Goal: Answer question/provide support

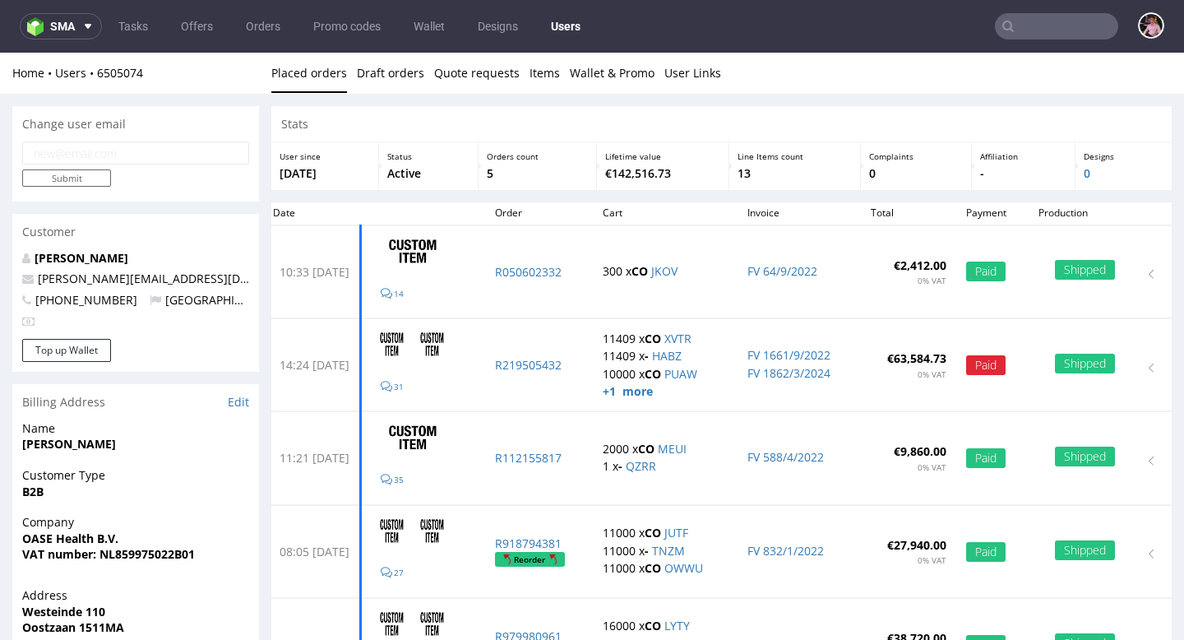
click at [1064, 38] on input "text" at bounding box center [1056, 26] width 123 height 26
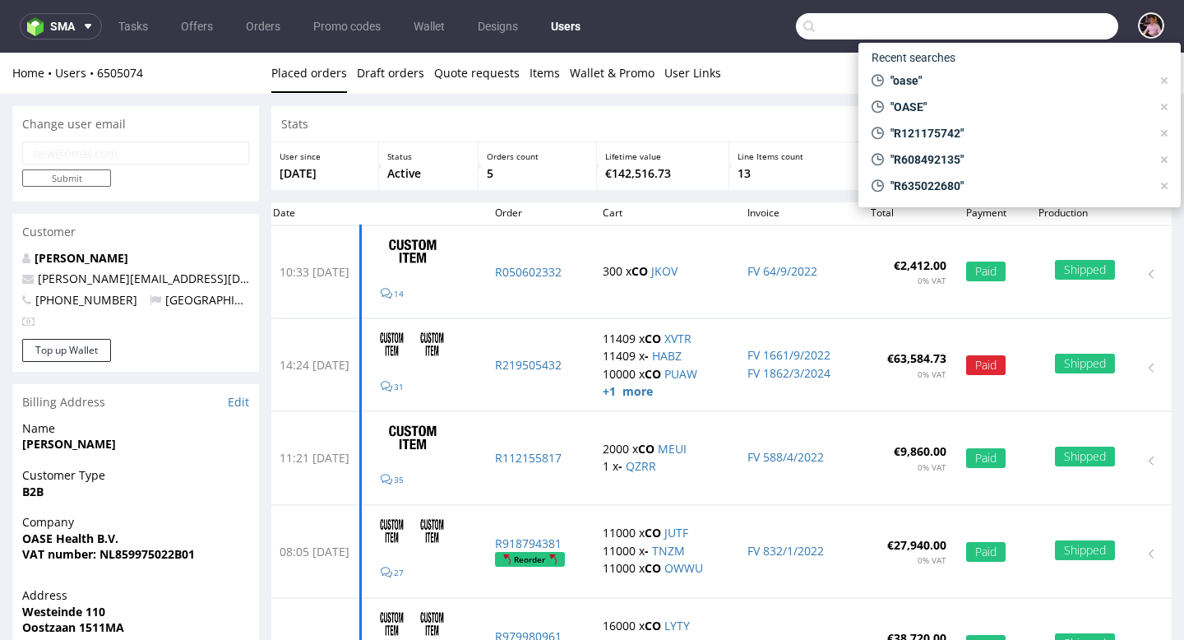
paste input "[EMAIL_ADDRESS][DOMAIN_NAME]"
type input "[EMAIL_ADDRESS][DOMAIN_NAME]"
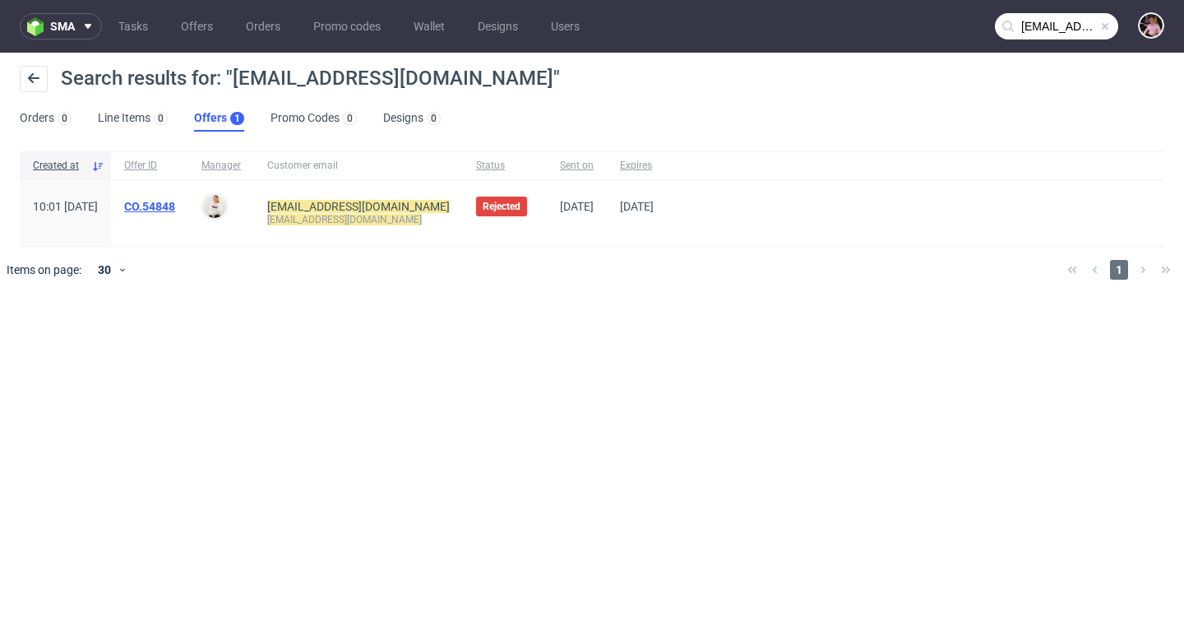
click at [175, 206] on link "CO.54848" at bounding box center [149, 206] width 51 height 13
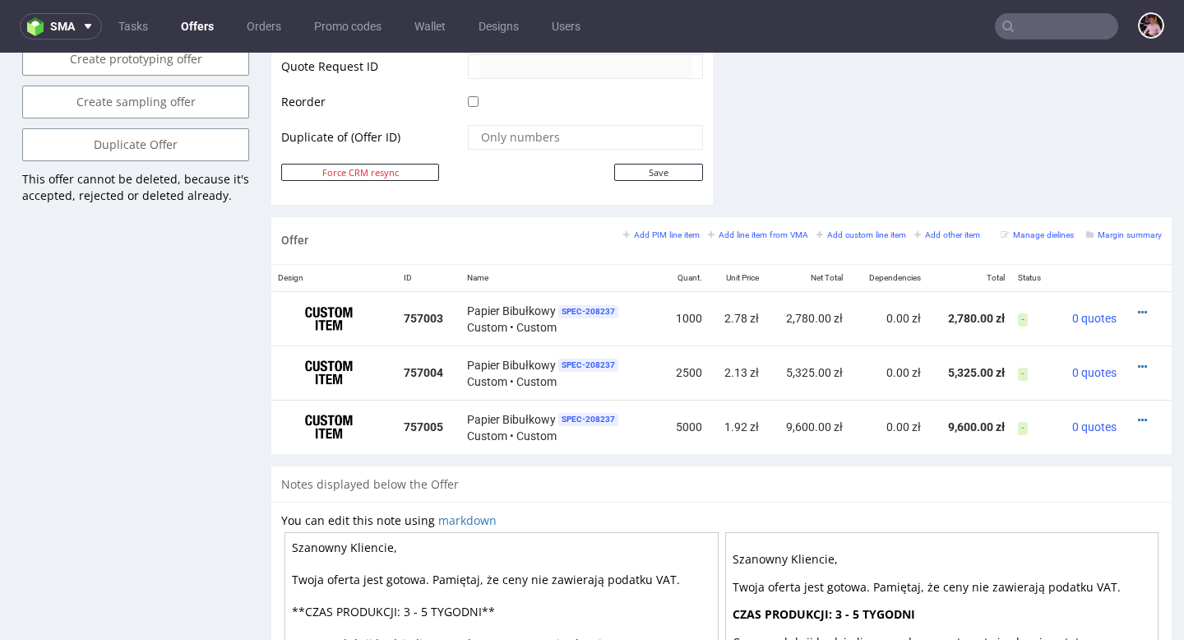
scroll to position [852, 0]
click at [1067, 24] on input "text" at bounding box center [1056, 26] width 123 height 26
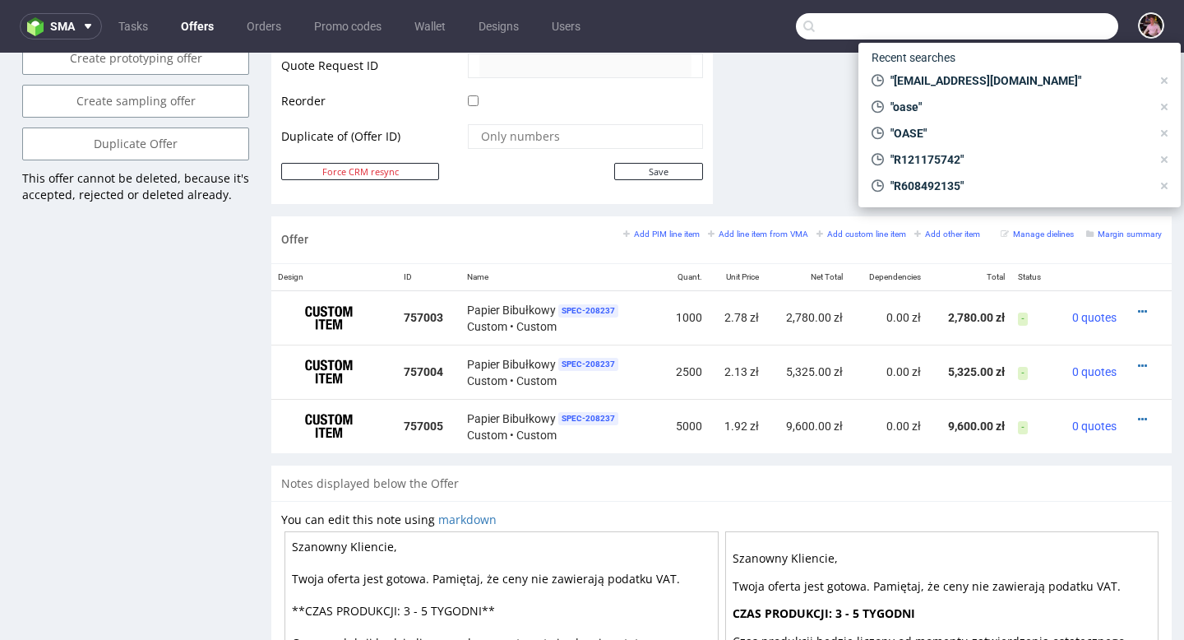
paste input "GSES265007"
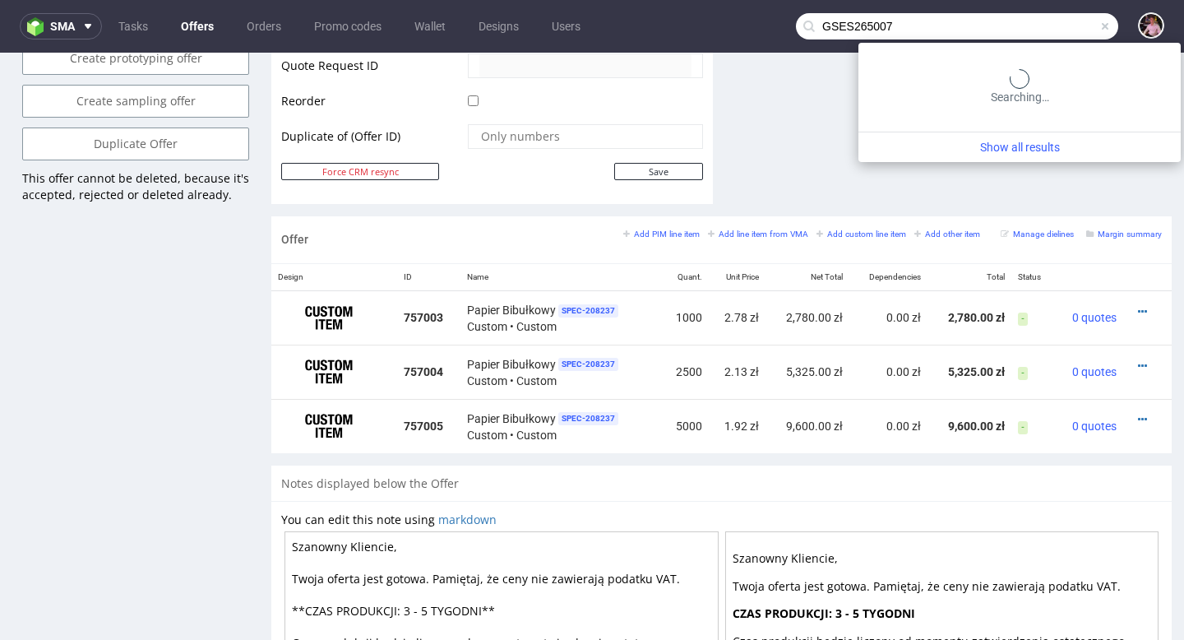
type input "GSES265007"
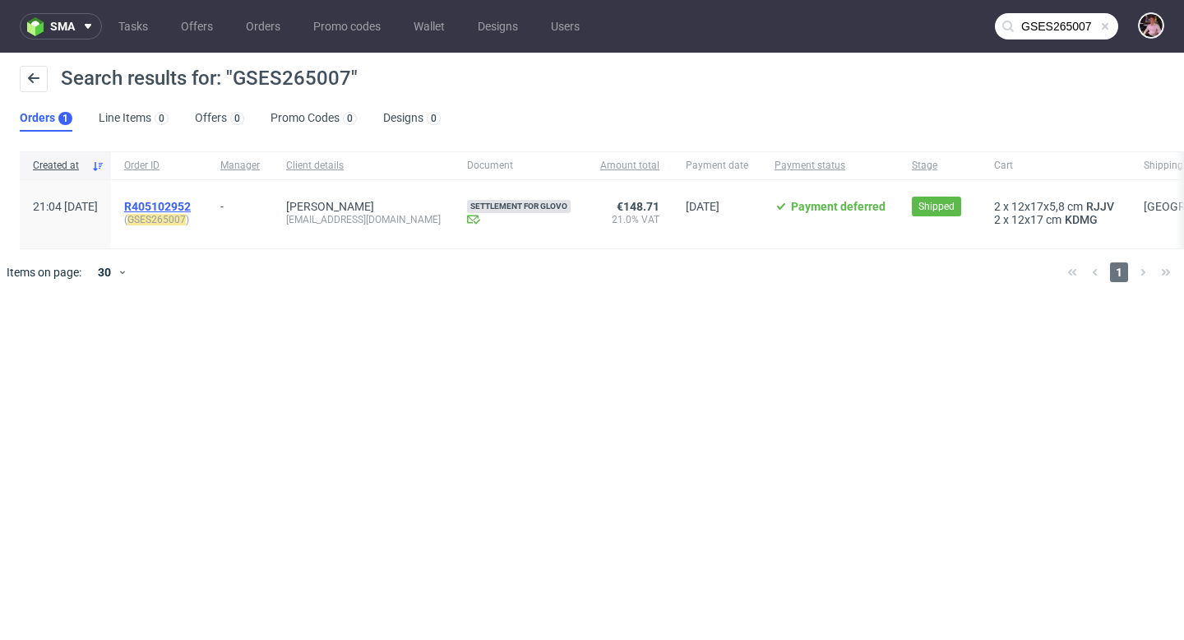
click at [191, 208] on span "R405102952" at bounding box center [157, 206] width 67 height 13
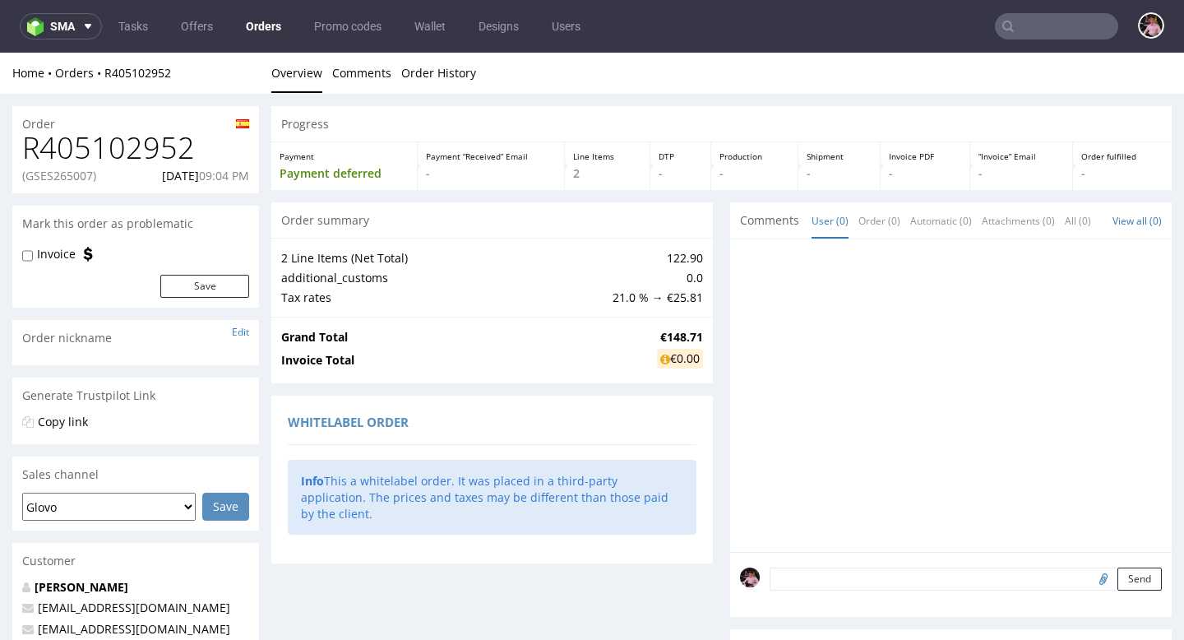
click at [131, 140] on h1 "R405102952" at bounding box center [135, 148] width 227 height 33
copy h1 "R405102952"
click at [1043, 27] on input "text" at bounding box center [1056, 26] width 123 height 26
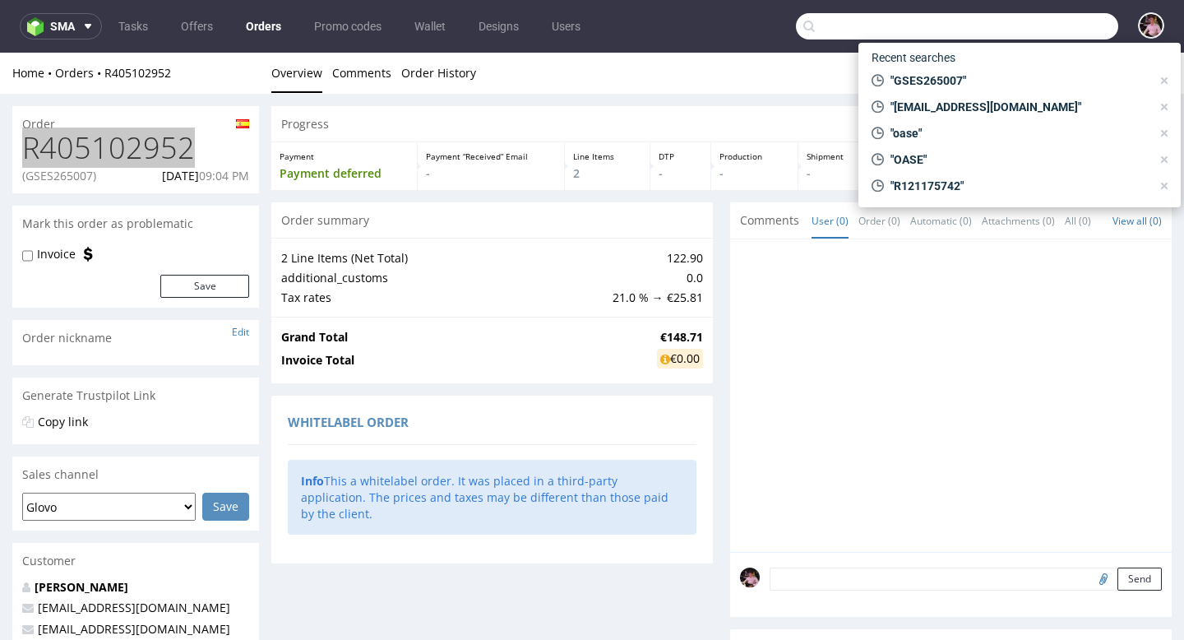
paste input "R838361897"
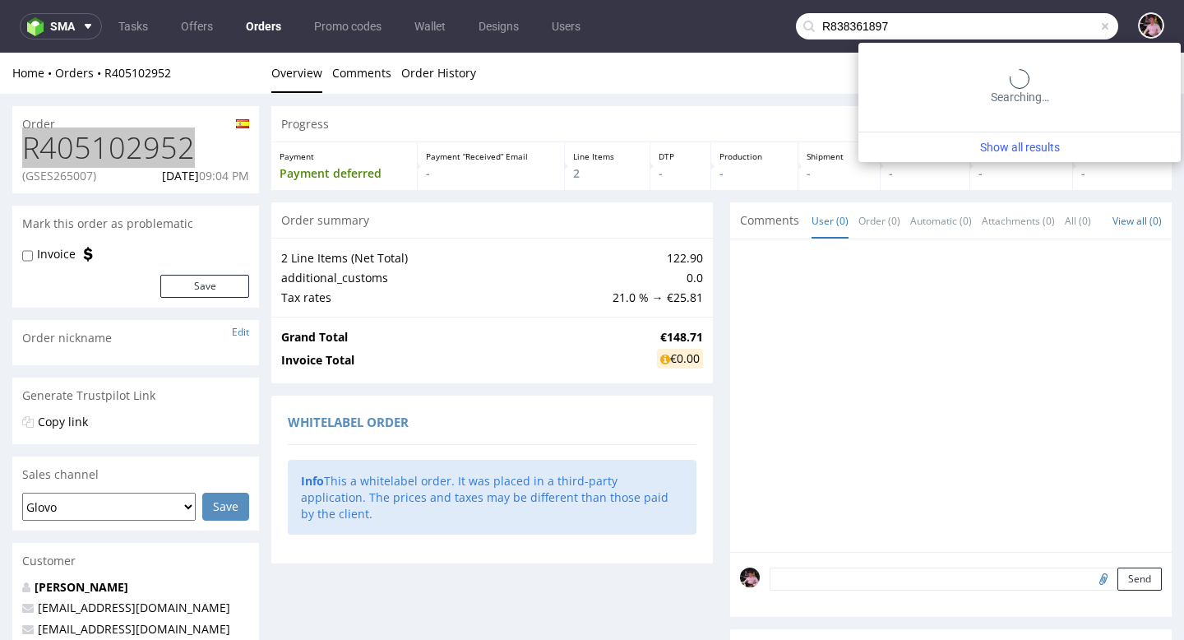
type input "R838361897"
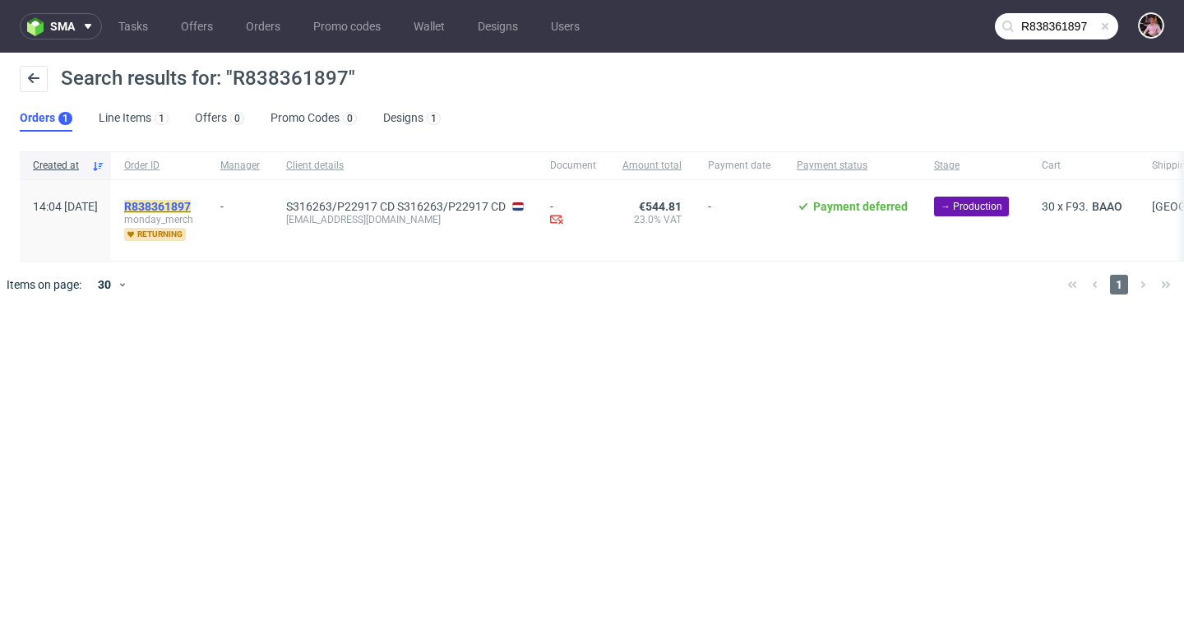
click at [191, 208] on mark "R838361897" at bounding box center [157, 206] width 67 height 13
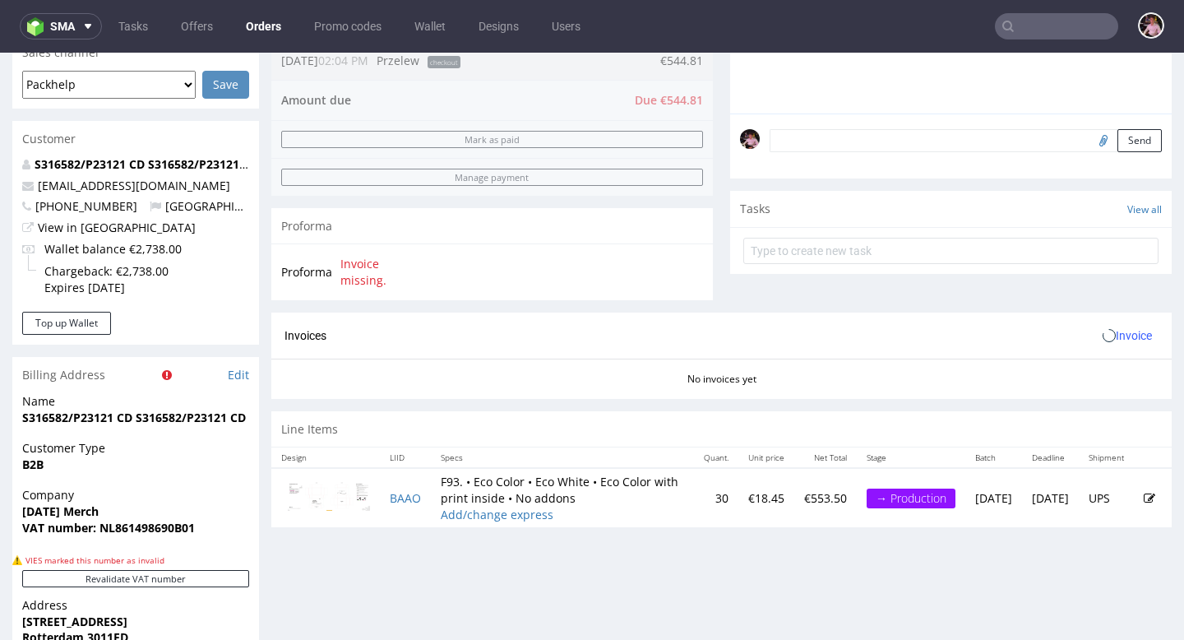
scroll to position [490, 0]
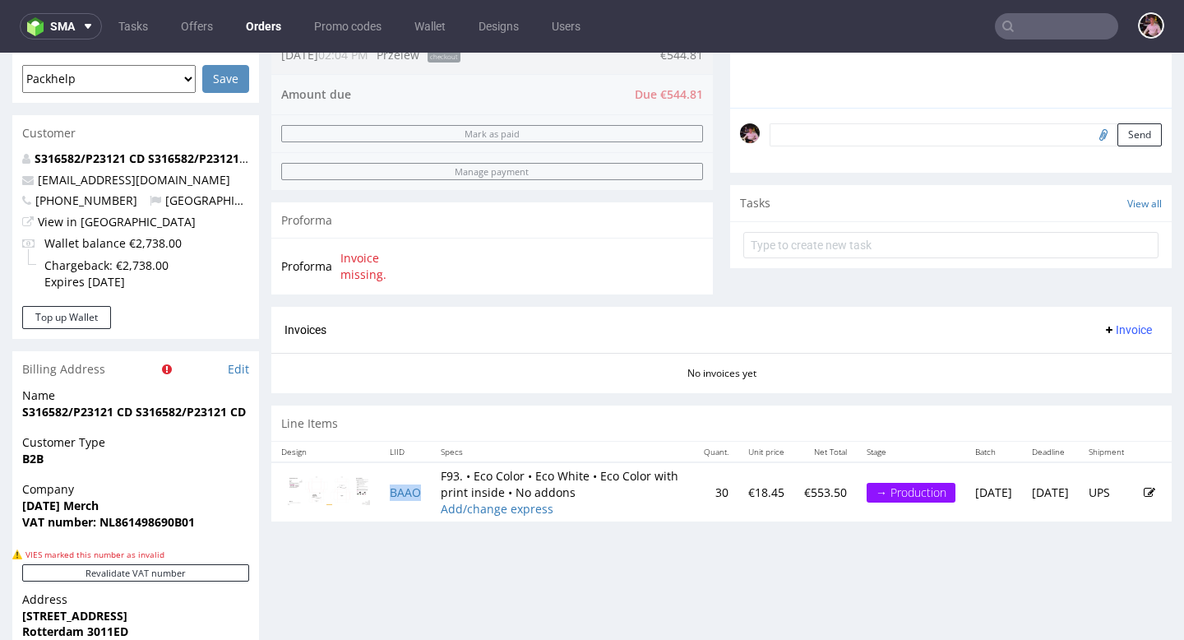
click at [405, 510] on td "BAAO" at bounding box center [405, 491] width 51 height 59
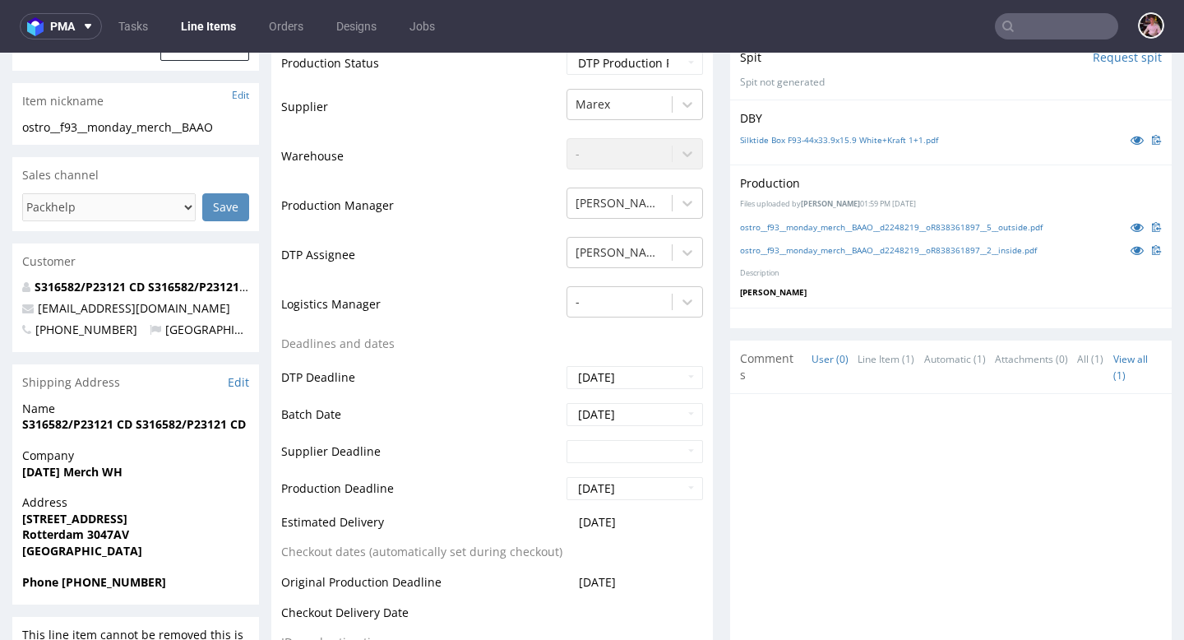
scroll to position [327, 0]
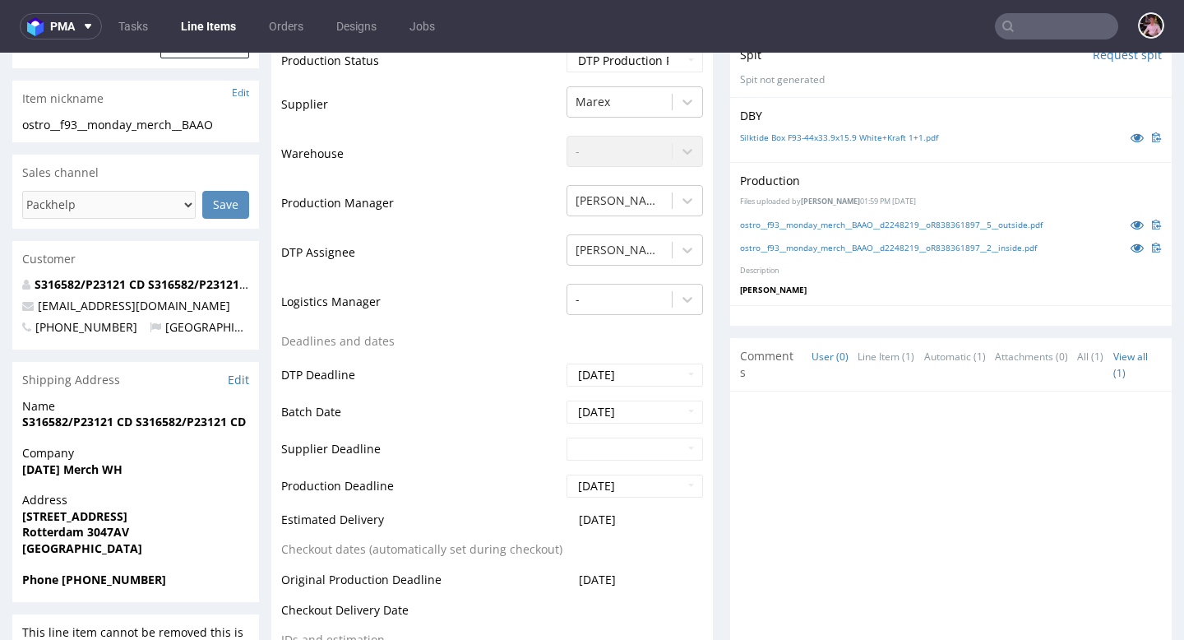
drag, startPoint x: 637, startPoint y: 523, endPoint x: 558, endPoint y: 524, distance: 78.9
click at [562, 523] on td "2025-09-01" at bounding box center [632, 525] width 141 height 30
click at [1053, 21] on input "text" at bounding box center [1056, 26] width 123 height 26
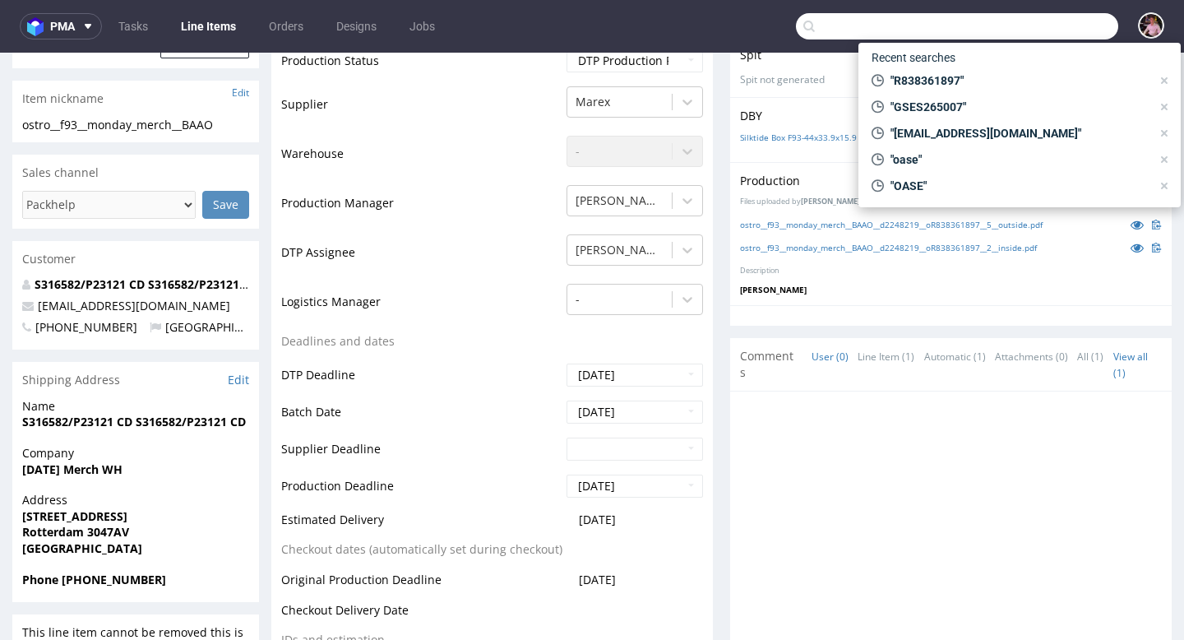
paste input "R635022680"
type input "R635022680"
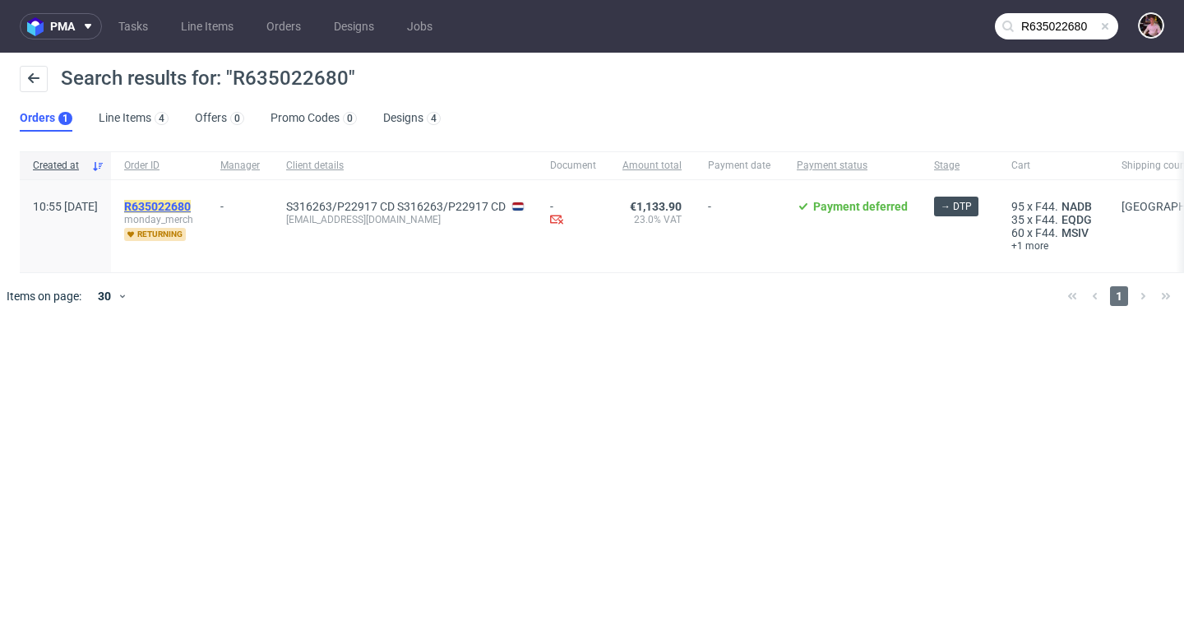
click at [191, 208] on mark "R635022680" at bounding box center [157, 206] width 67 height 13
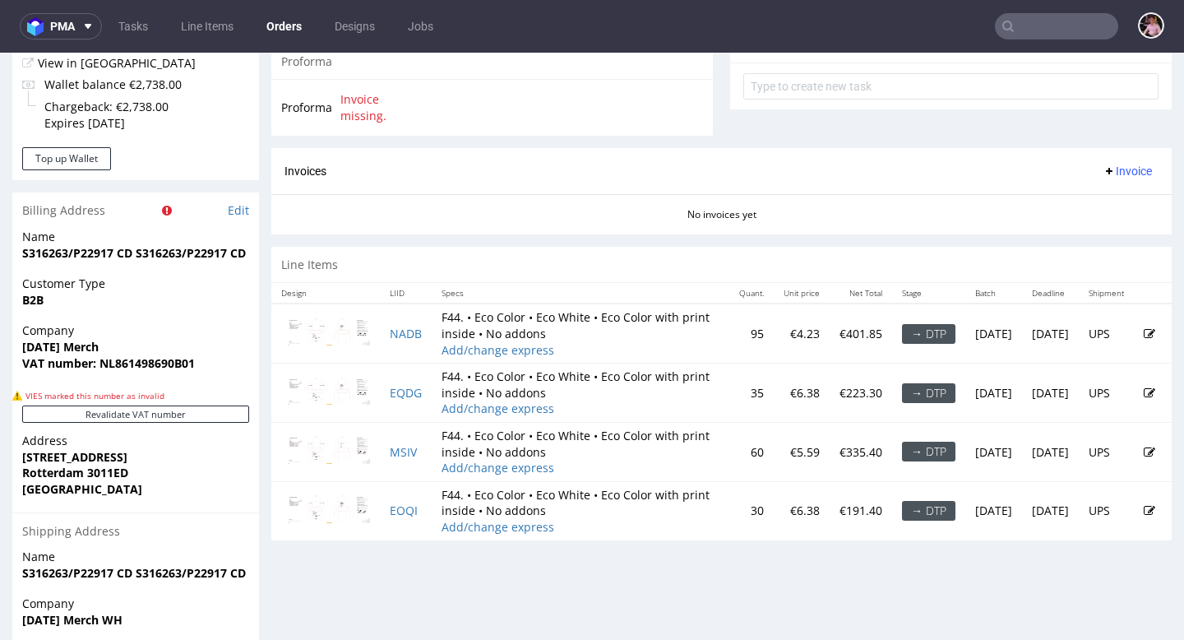
scroll to position [650, 0]
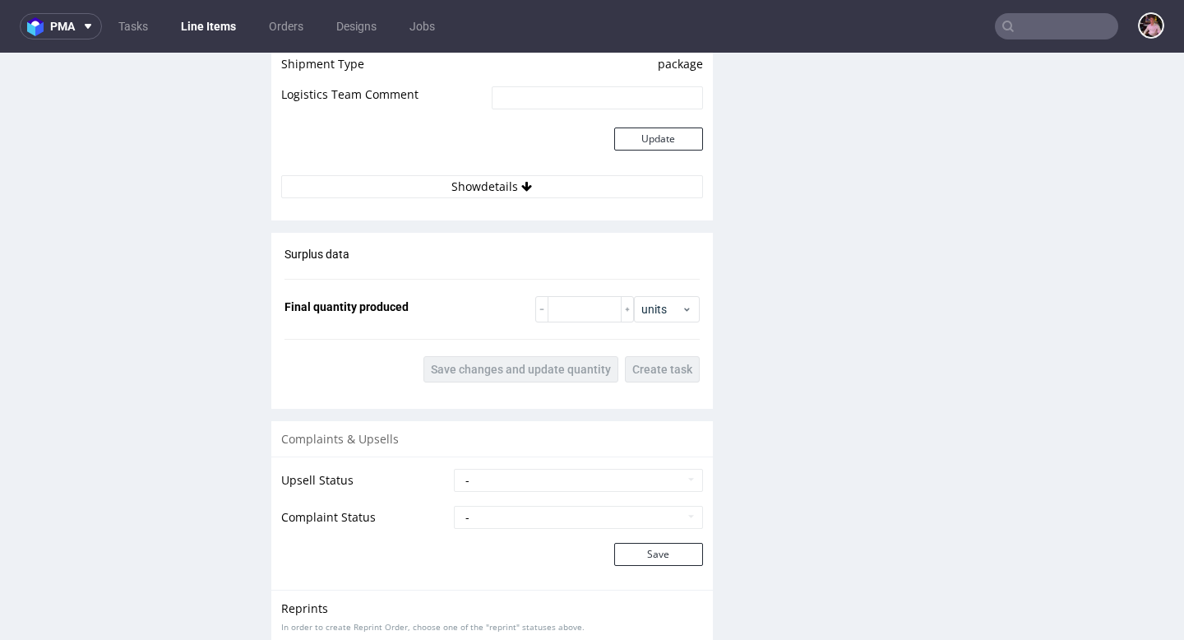
scroll to position [2100, 0]
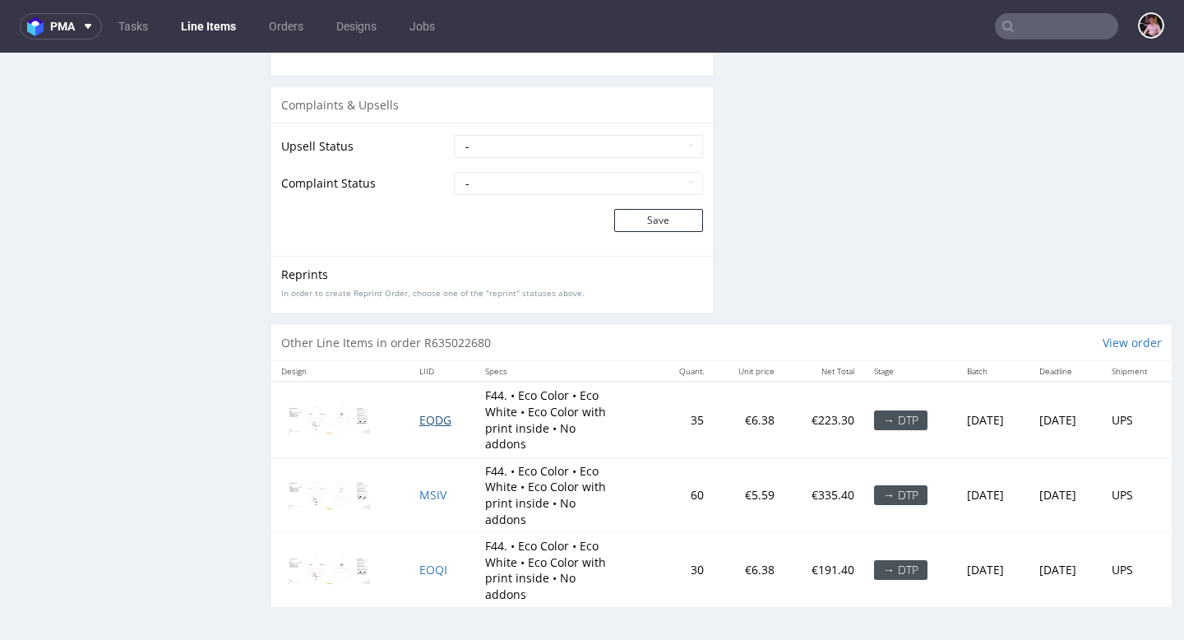
click at [424, 418] on span "EQDG" at bounding box center [435, 420] width 32 height 16
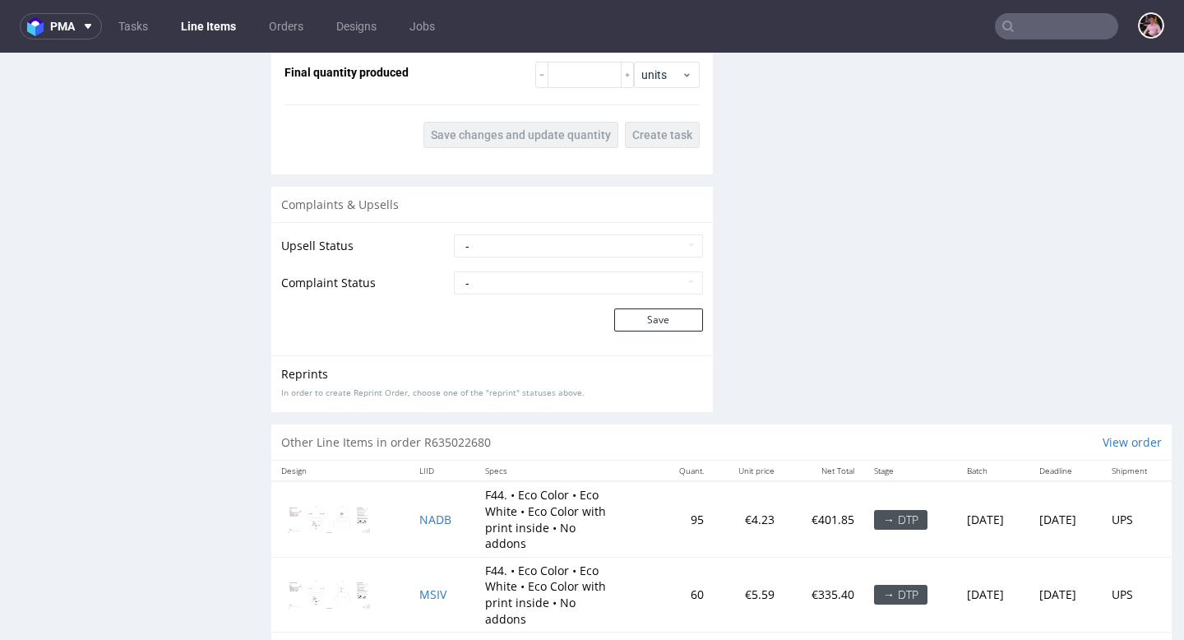
scroll to position [2100, 0]
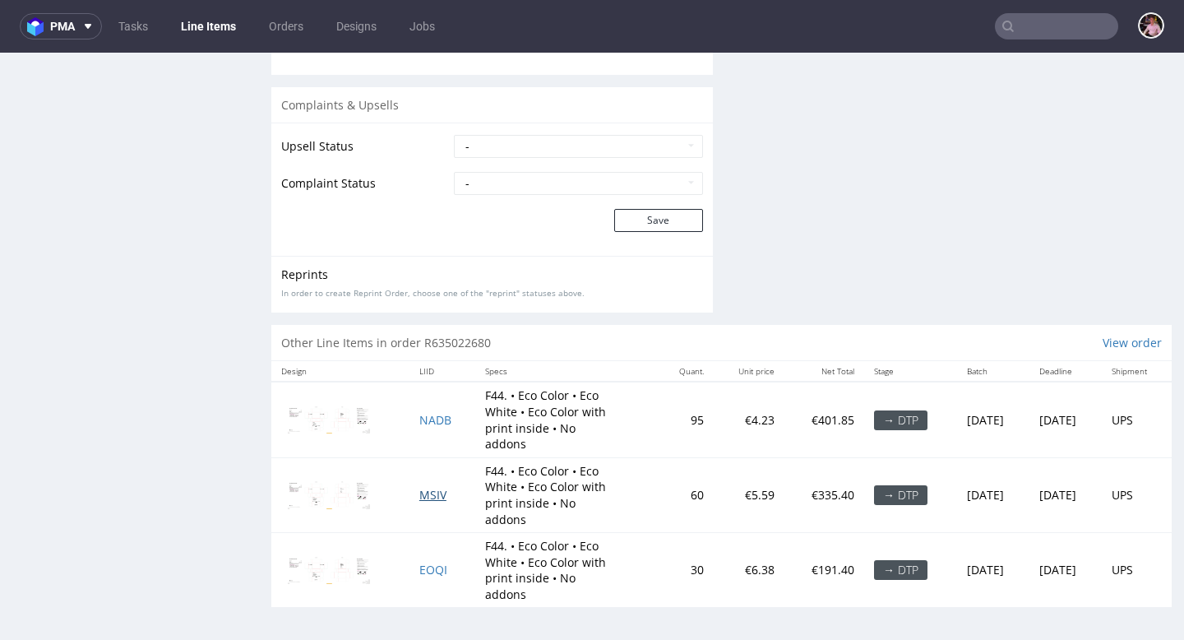
click at [421, 497] on span "MSIV" at bounding box center [432, 495] width 27 height 16
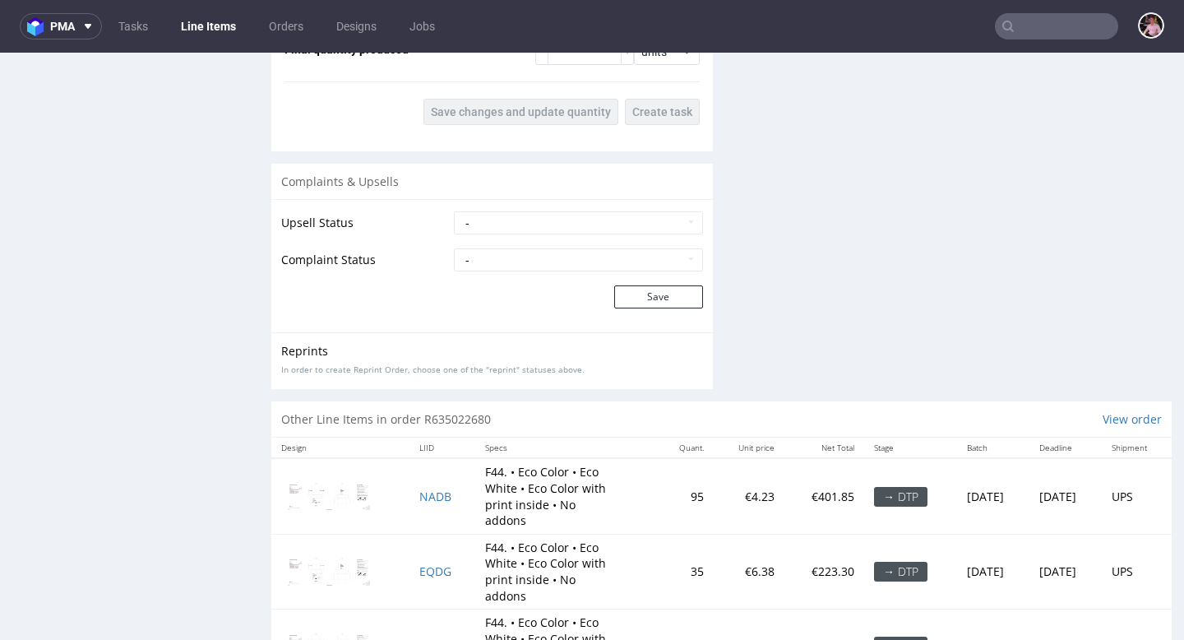
scroll to position [2100, 0]
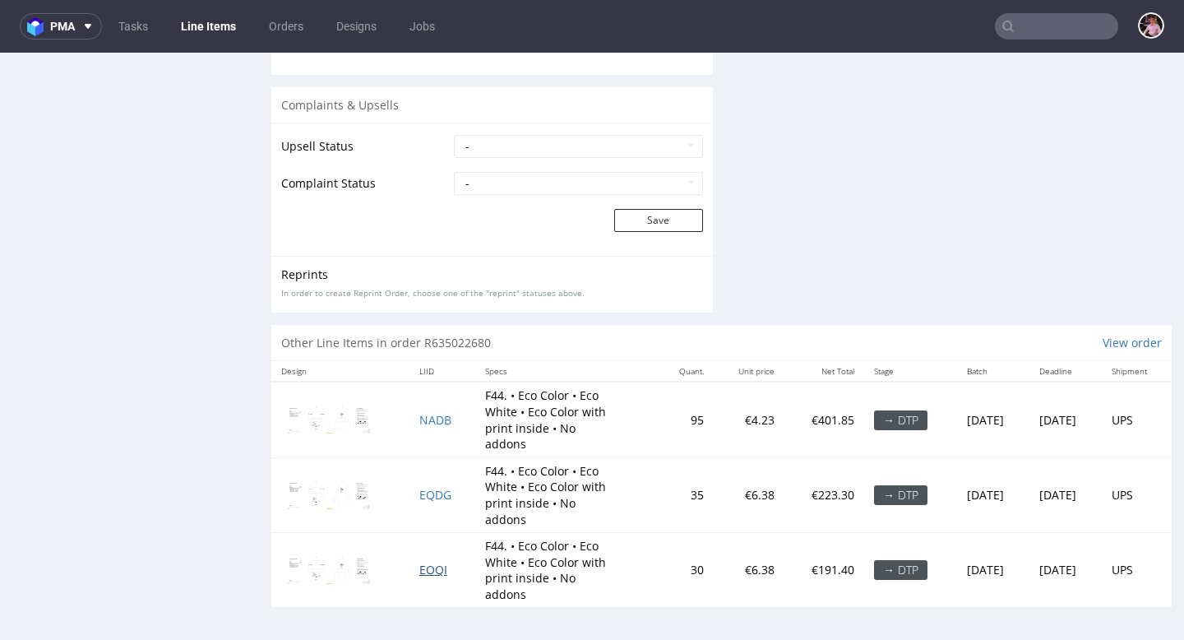
click at [419, 572] on span "EOQI" at bounding box center [433, 569] width 28 height 16
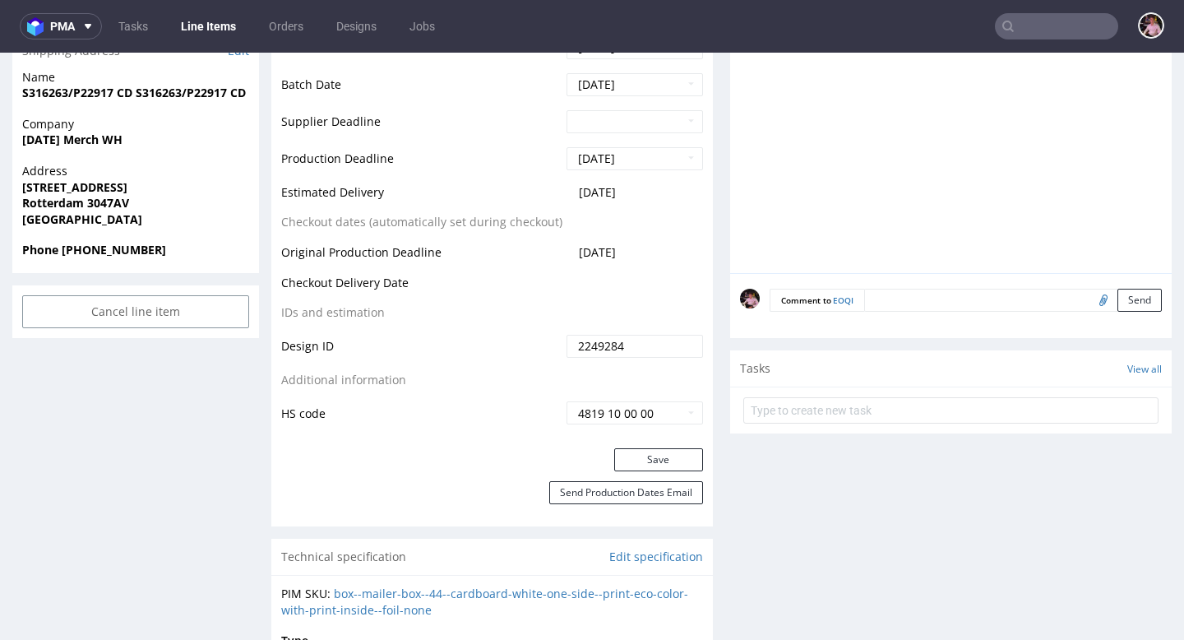
scroll to position [662, 0]
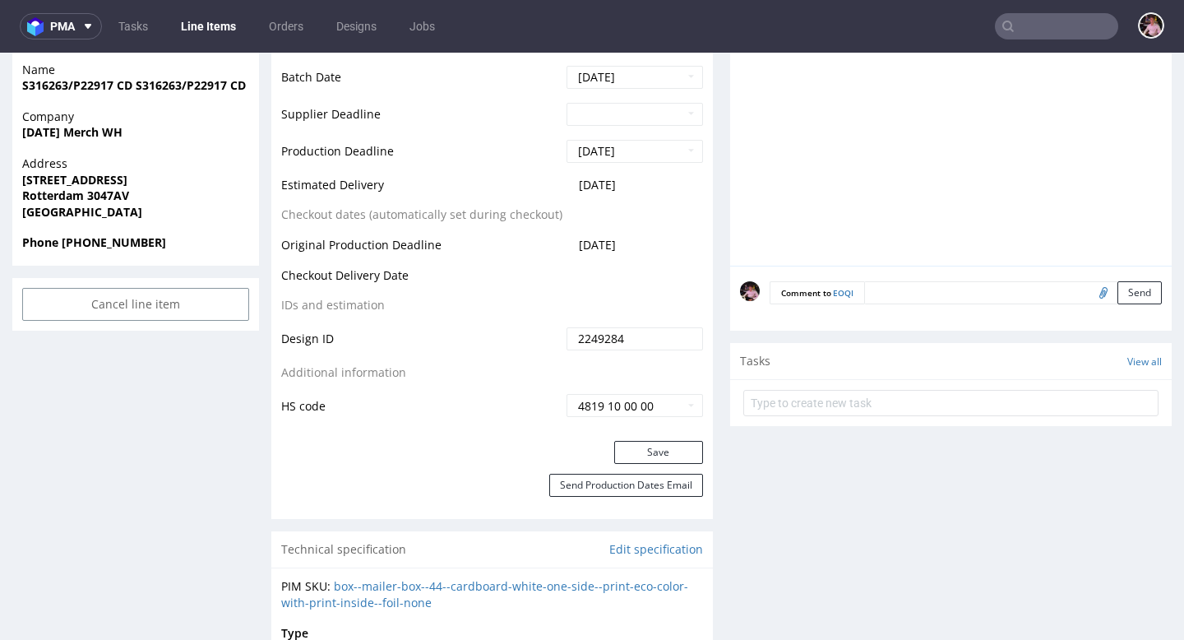
click at [1058, 25] on input "text" at bounding box center [1056, 26] width 123 height 26
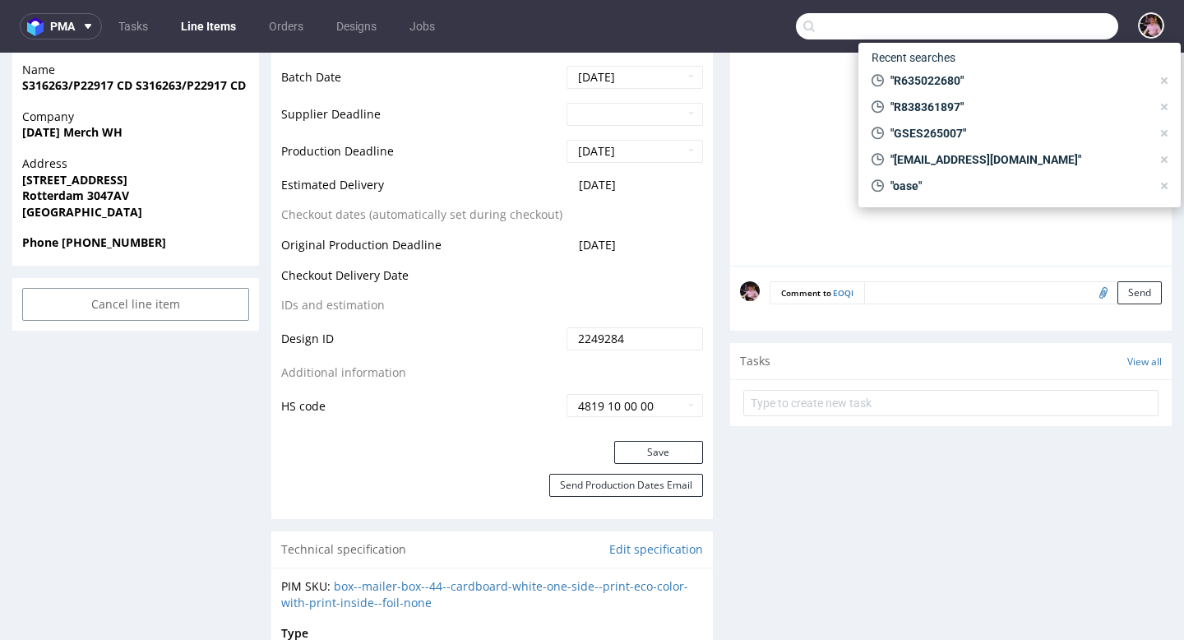
paste input "R777161198"
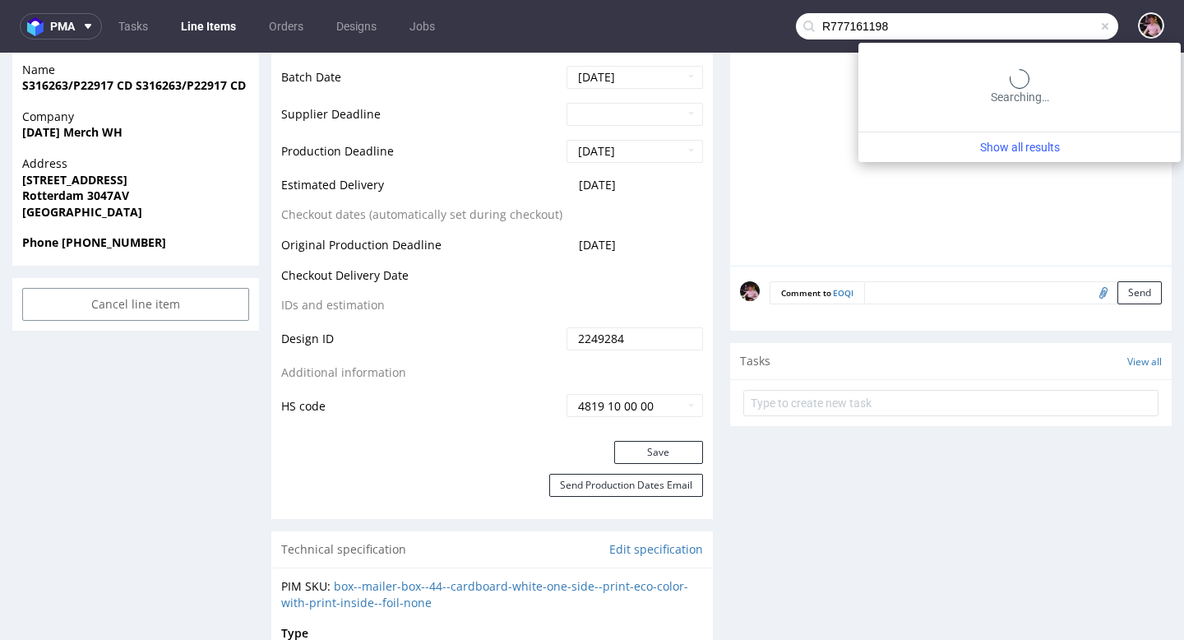
type input "R777161198"
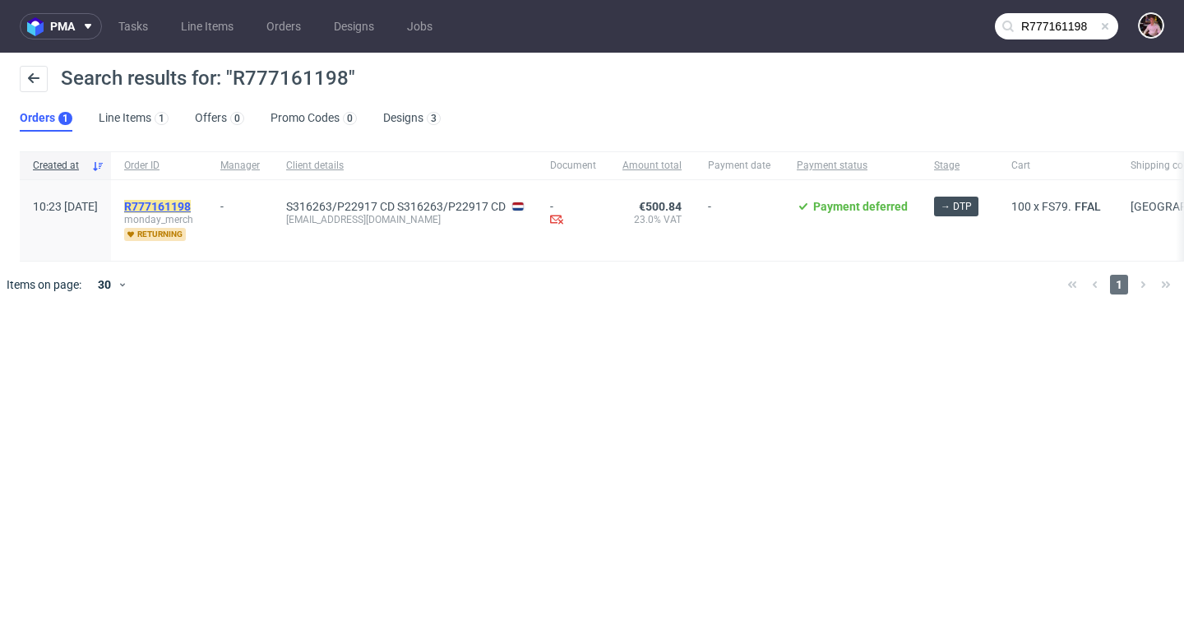
click at [191, 207] on mark "R777161198" at bounding box center [157, 206] width 67 height 13
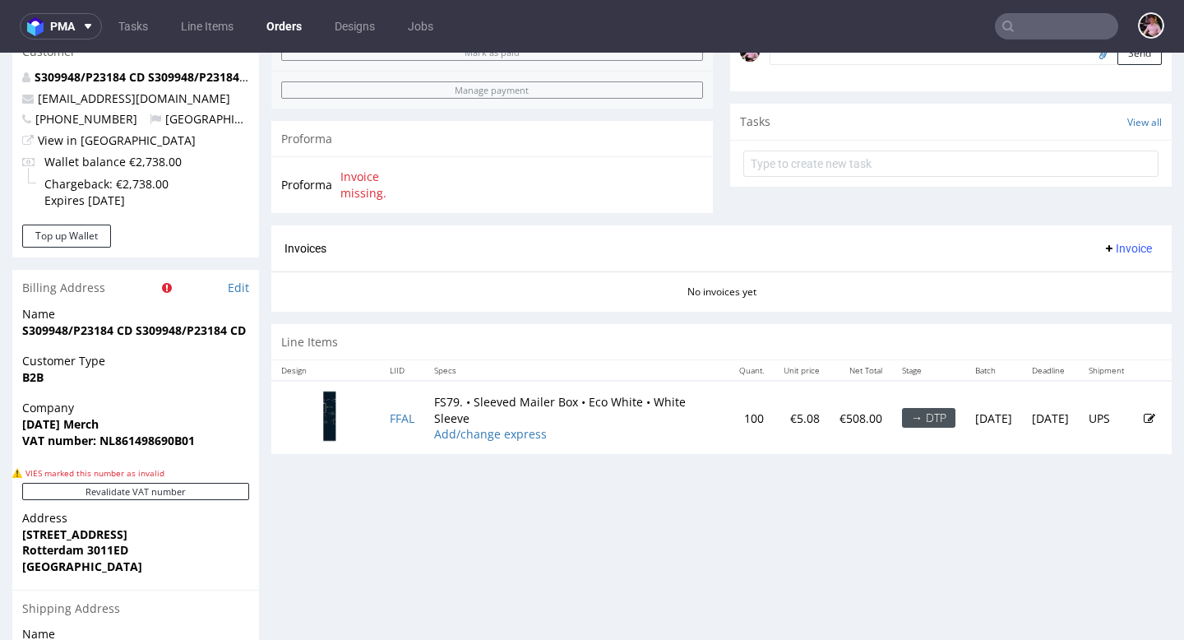
scroll to position [659, 0]
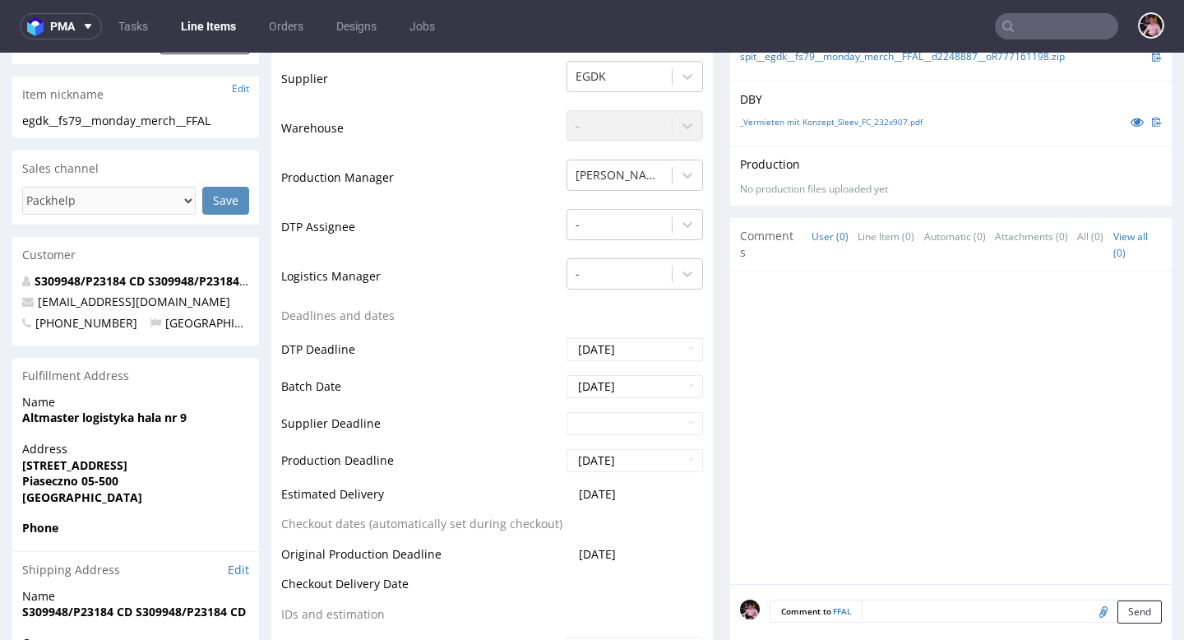
scroll to position [380, 0]
click at [1039, 24] on input "text" at bounding box center [1056, 26] width 123 height 26
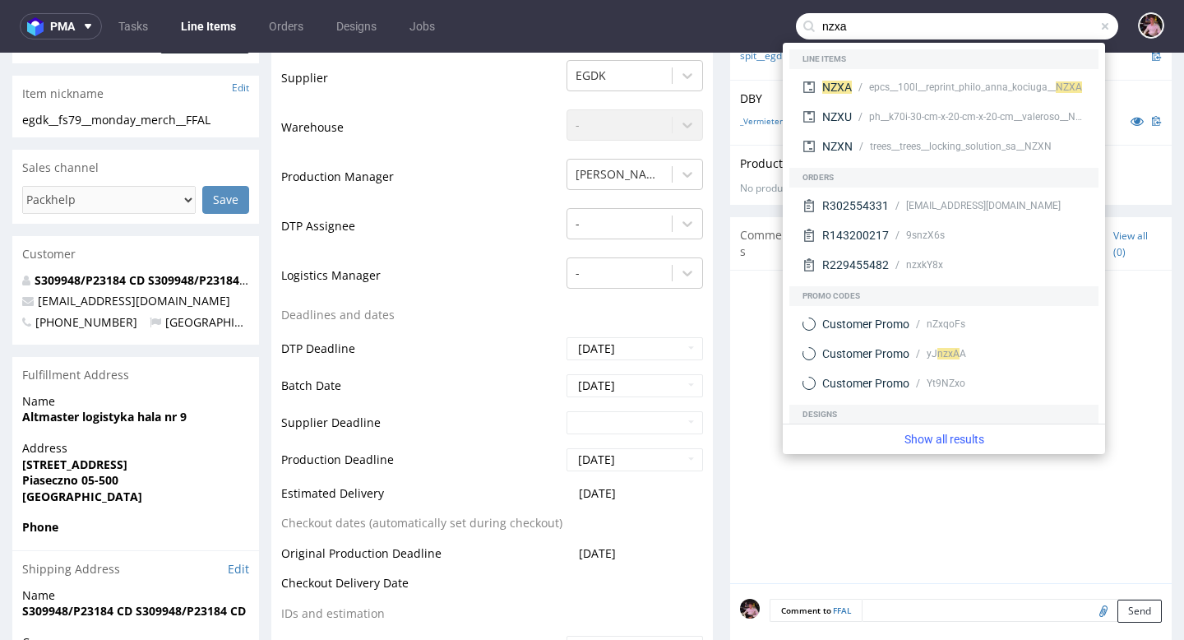
type input "nzxa"
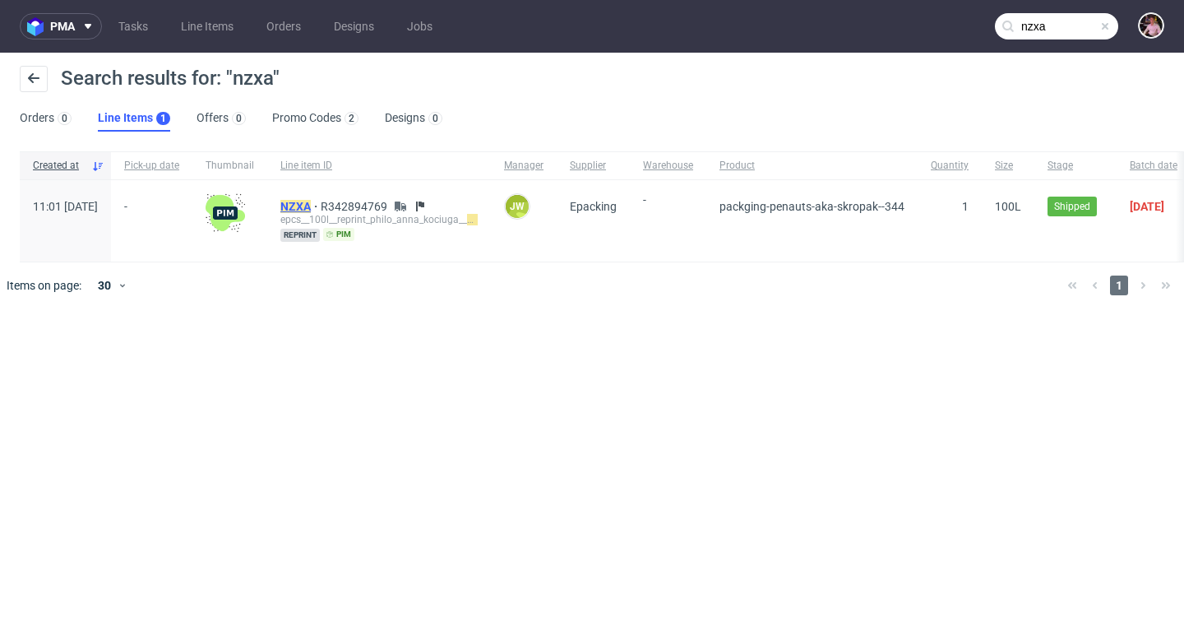
click at [311, 204] on mark "NZXA" at bounding box center [295, 206] width 30 height 13
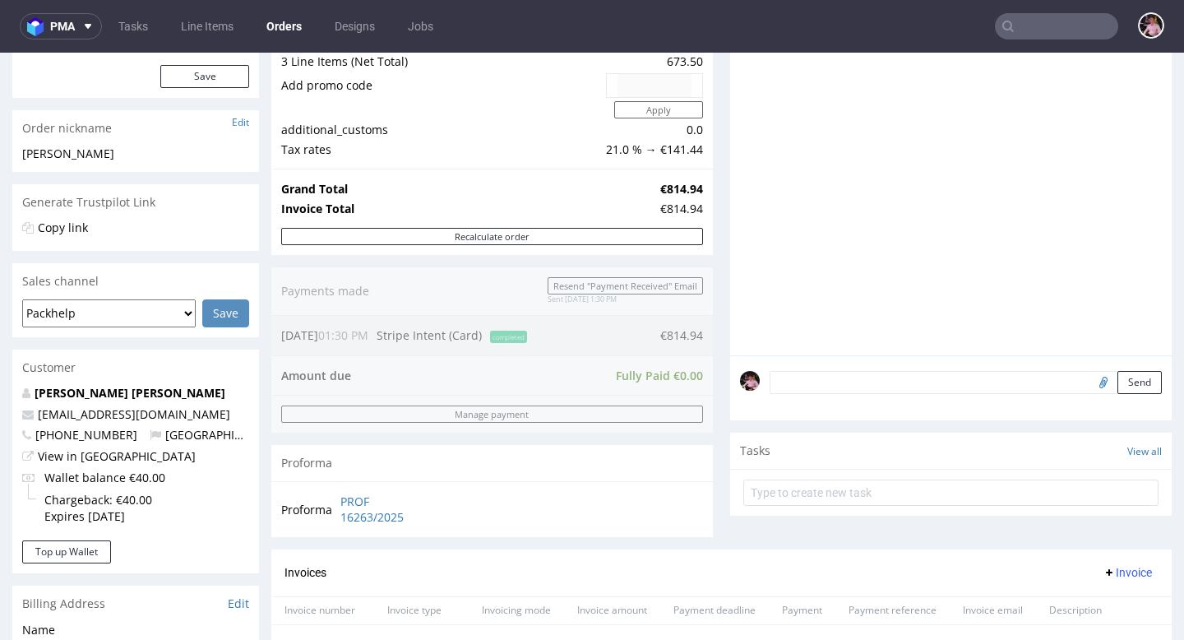
scroll to position [211, 0]
click at [70, 458] on link "View in [GEOGRAPHIC_DATA]" at bounding box center [117, 454] width 158 height 16
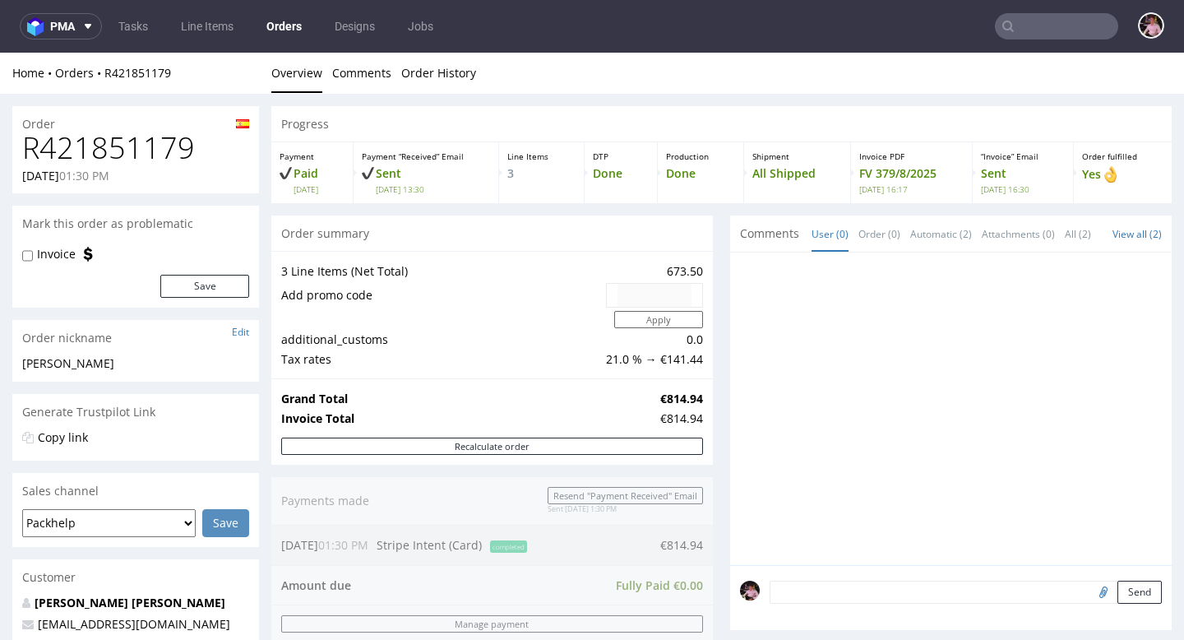
click at [155, 157] on h1 "R421851179" at bounding box center [135, 148] width 227 height 33
copy h1 "R421851179"
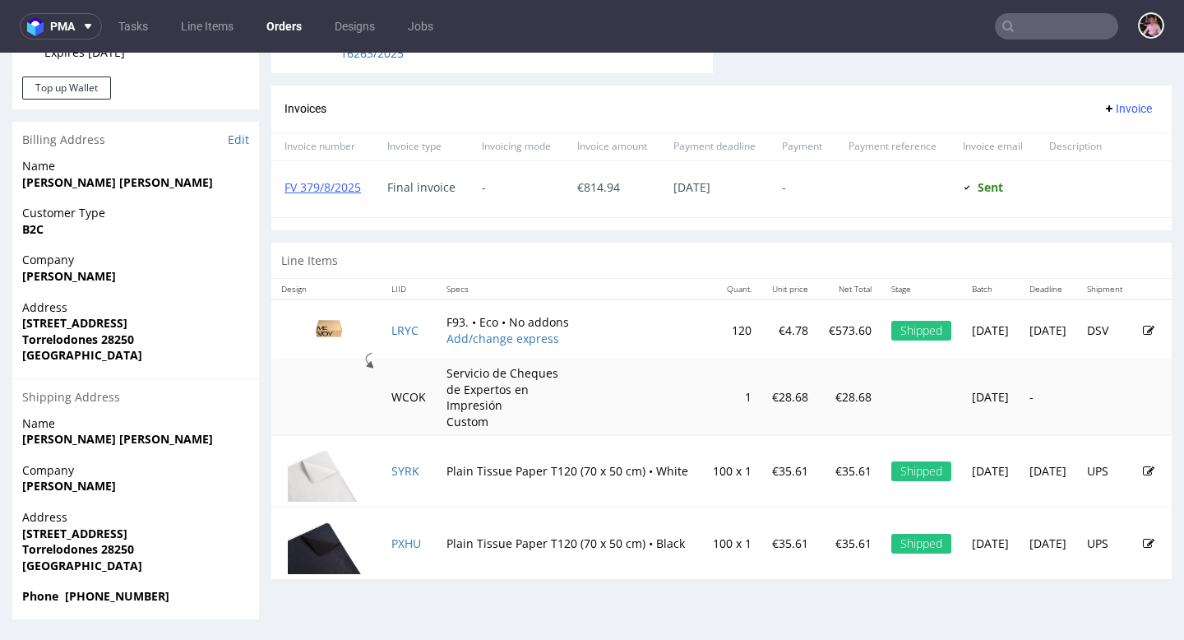
scroll to position [672, 0]
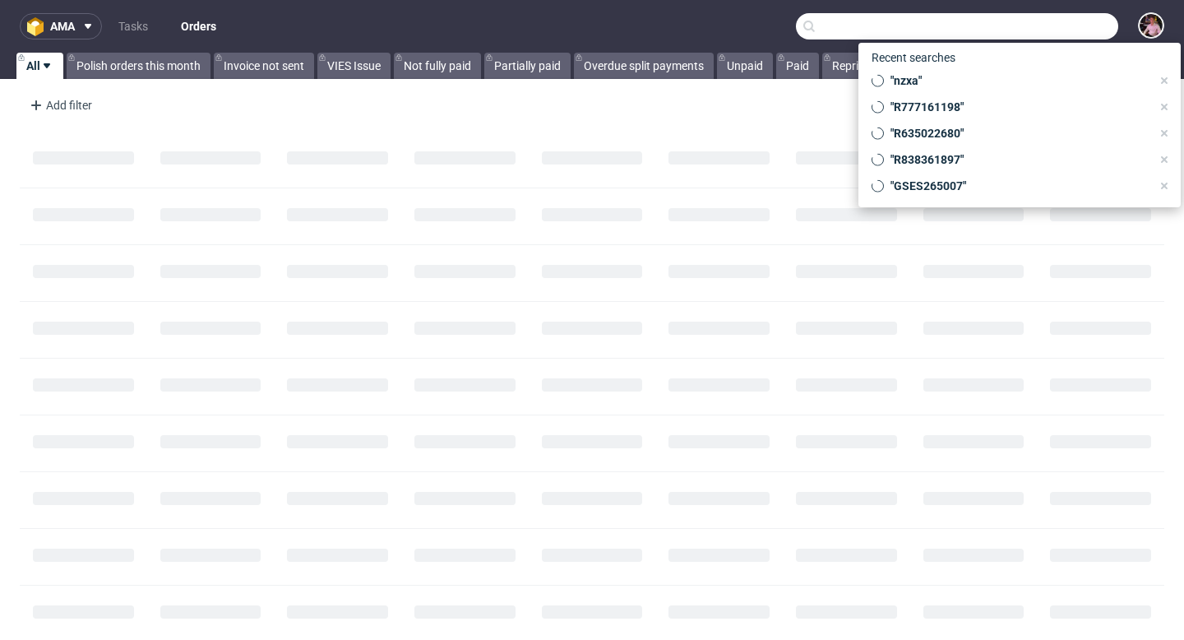
click at [1068, 31] on input "text" at bounding box center [957, 26] width 322 height 26
paste input "R004323873"
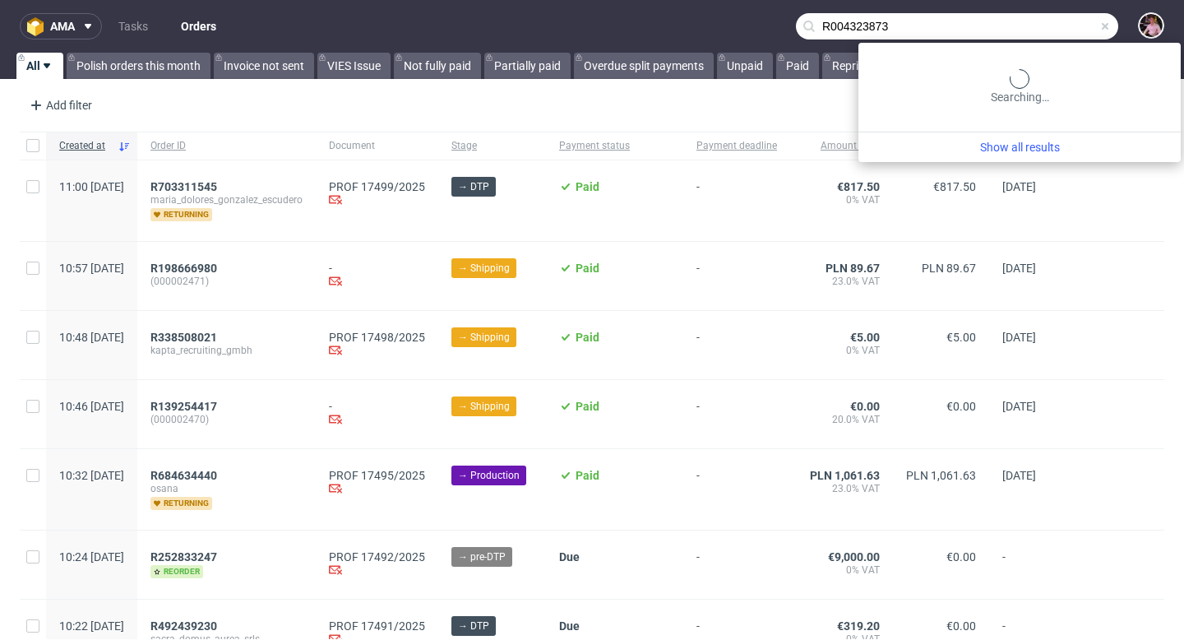
type input "R004323873"
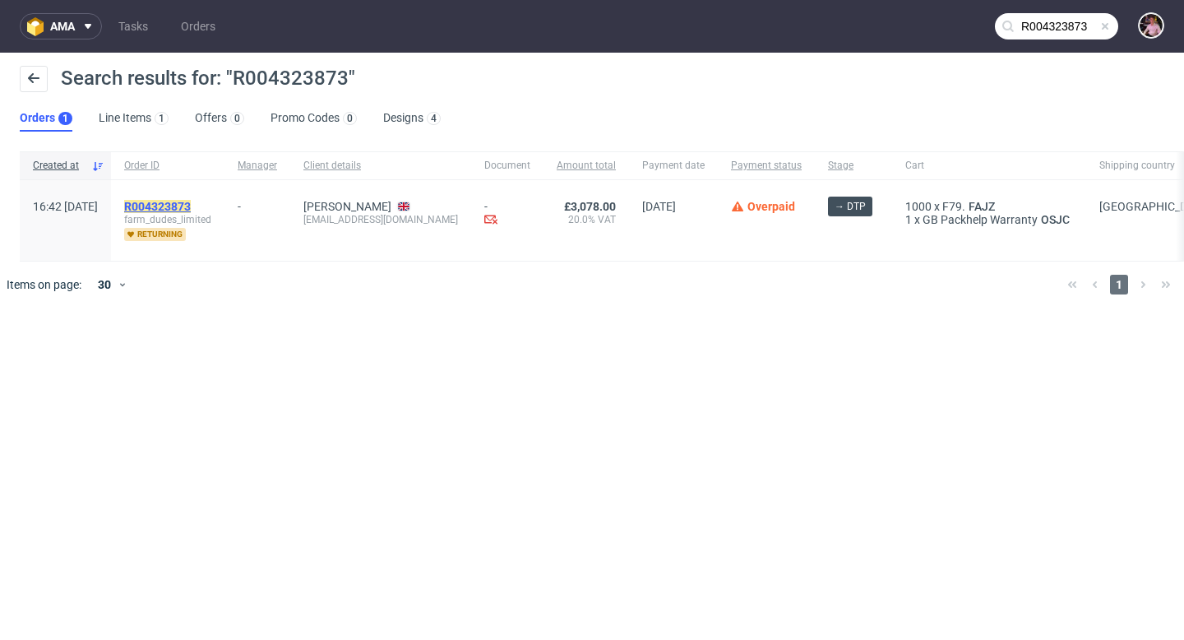
click at [191, 203] on mark "R004323873" at bounding box center [157, 206] width 67 height 13
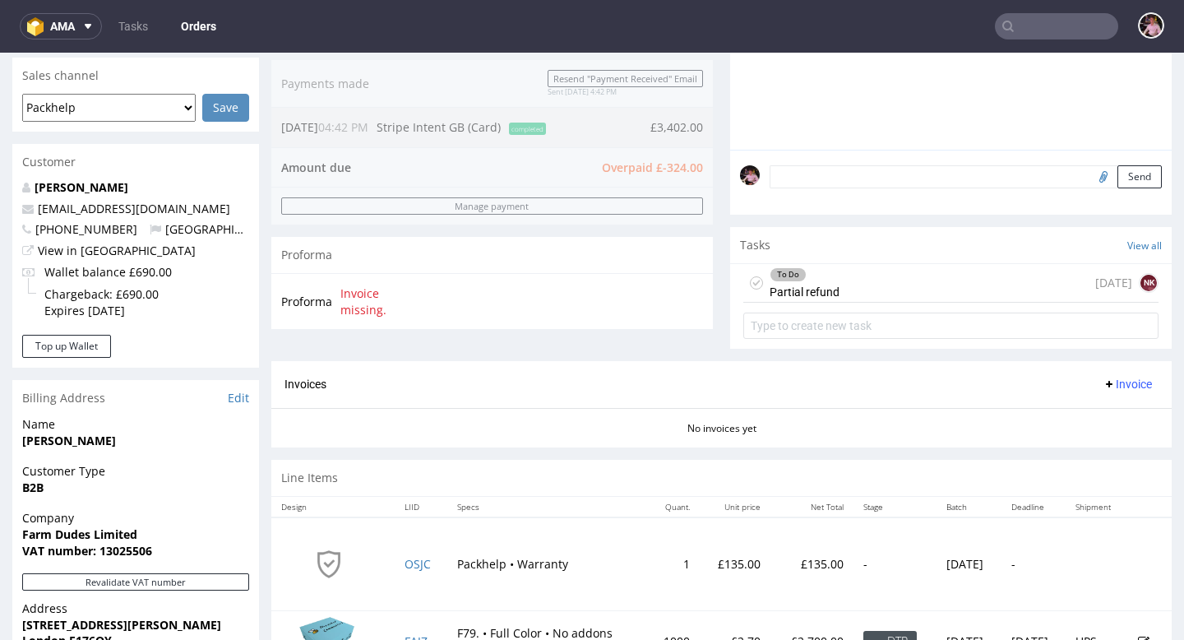
scroll to position [418, 0]
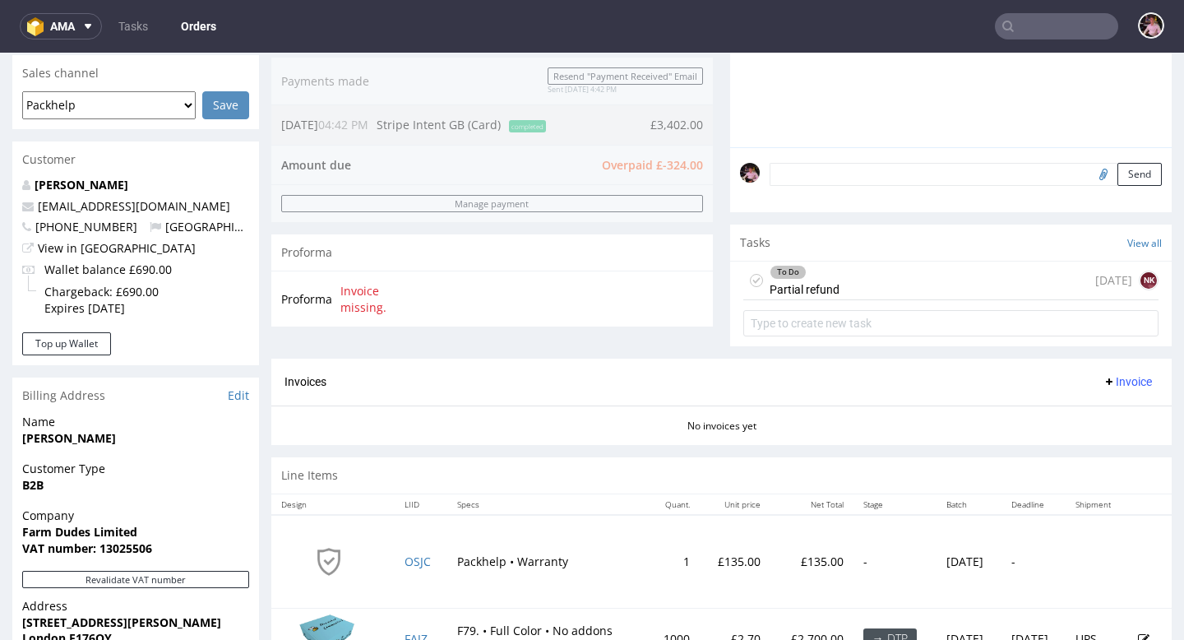
click at [900, 295] on div "To Do Partial refund 1 day ago NK" at bounding box center [950, 280] width 415 height 39
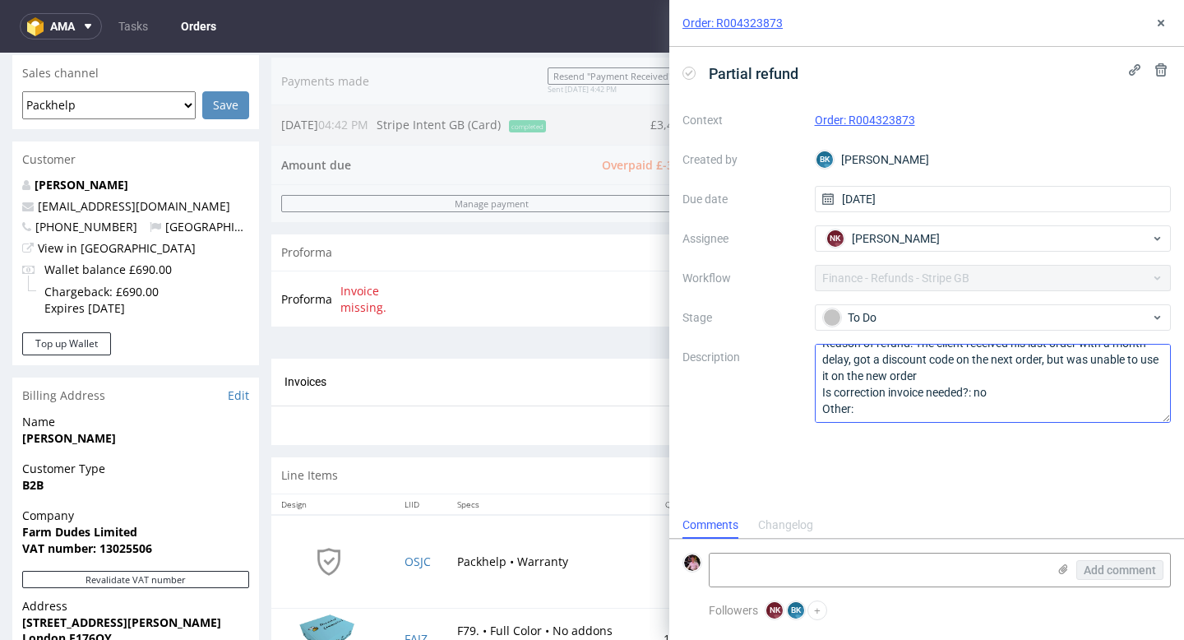
scroll to position [51, 0]
click at [1153, 24] on button at bounding box center [1161, 23] width 20 height 20
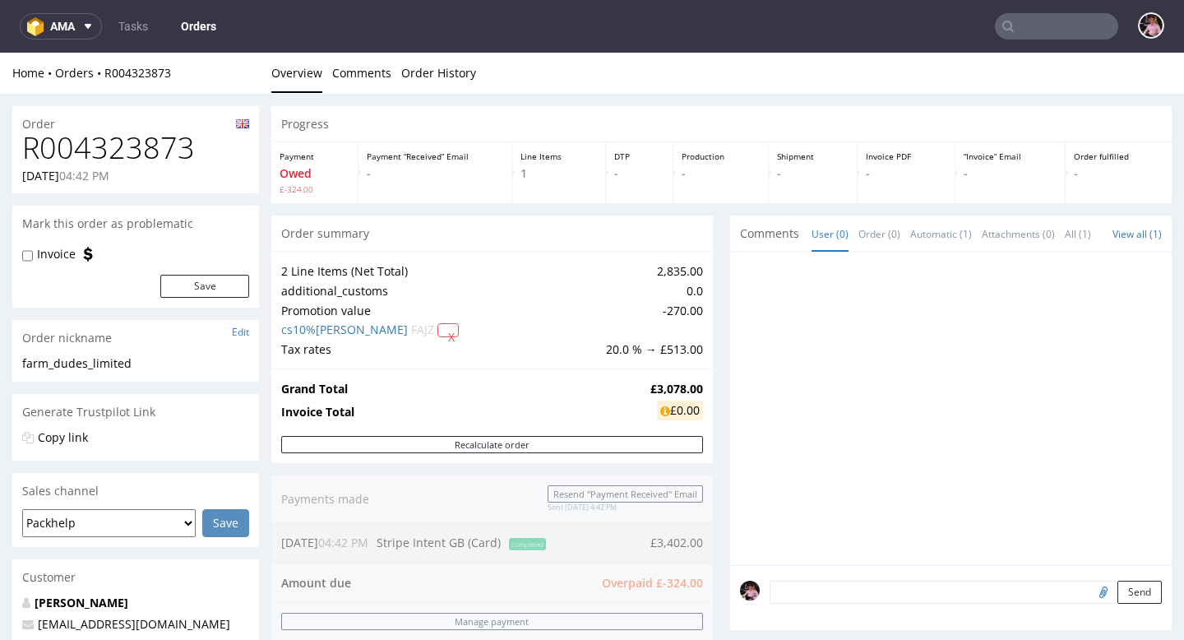
click at [1035, 18] on input "text" at bounding box center [1056, 26] width 123 height 26
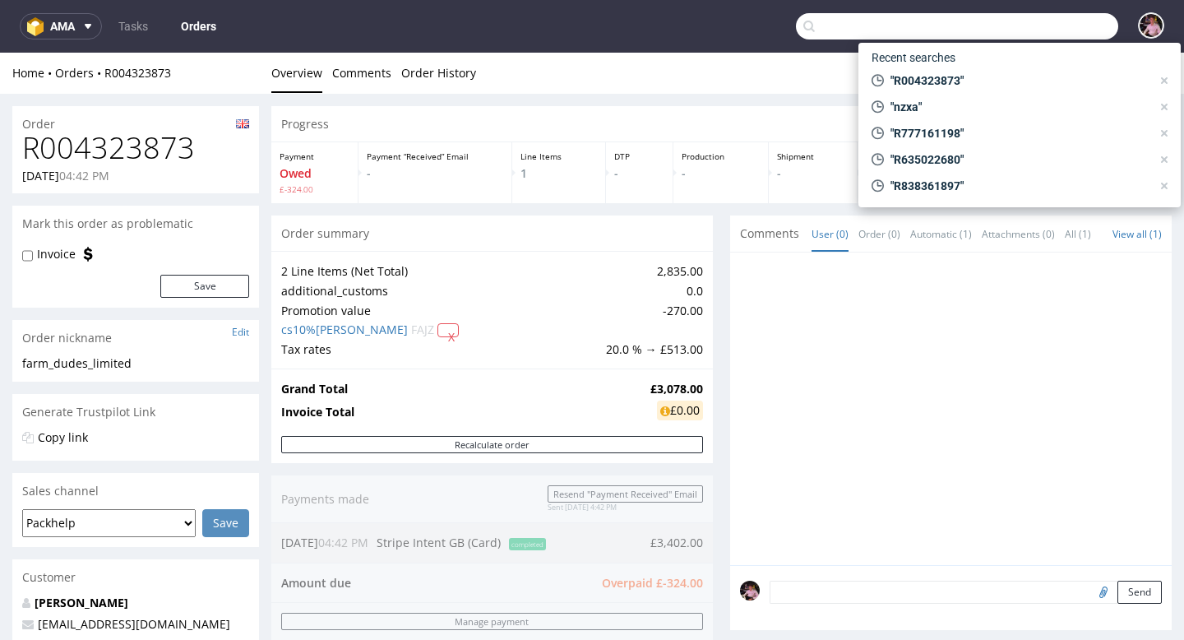
paste input "R651307546"
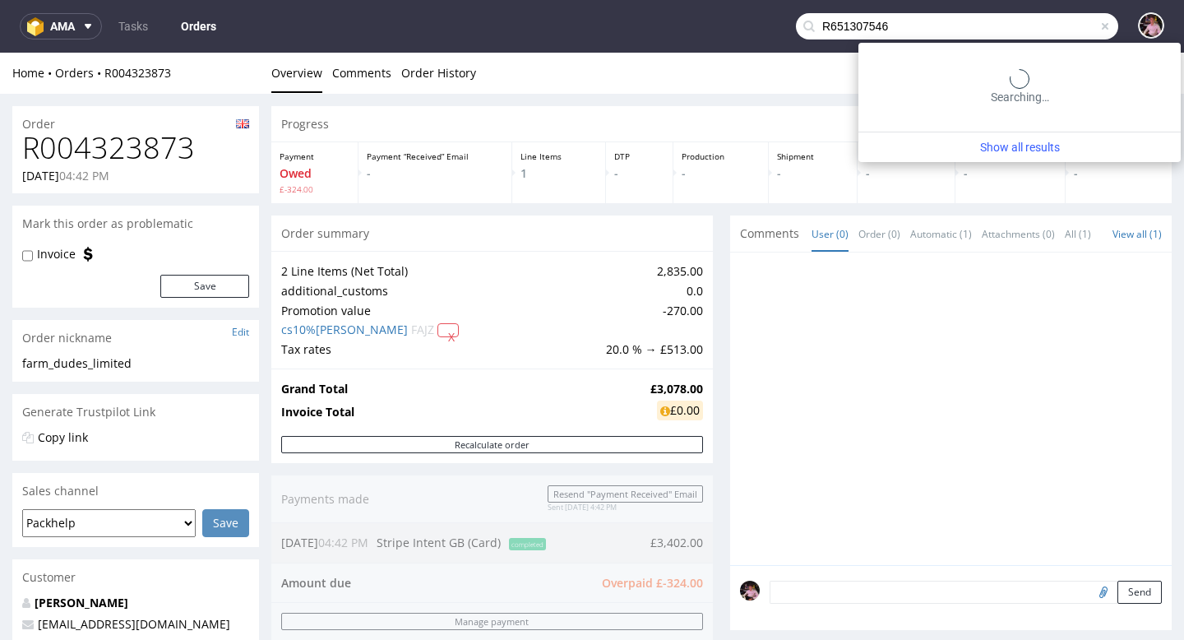
type input "R651307546"
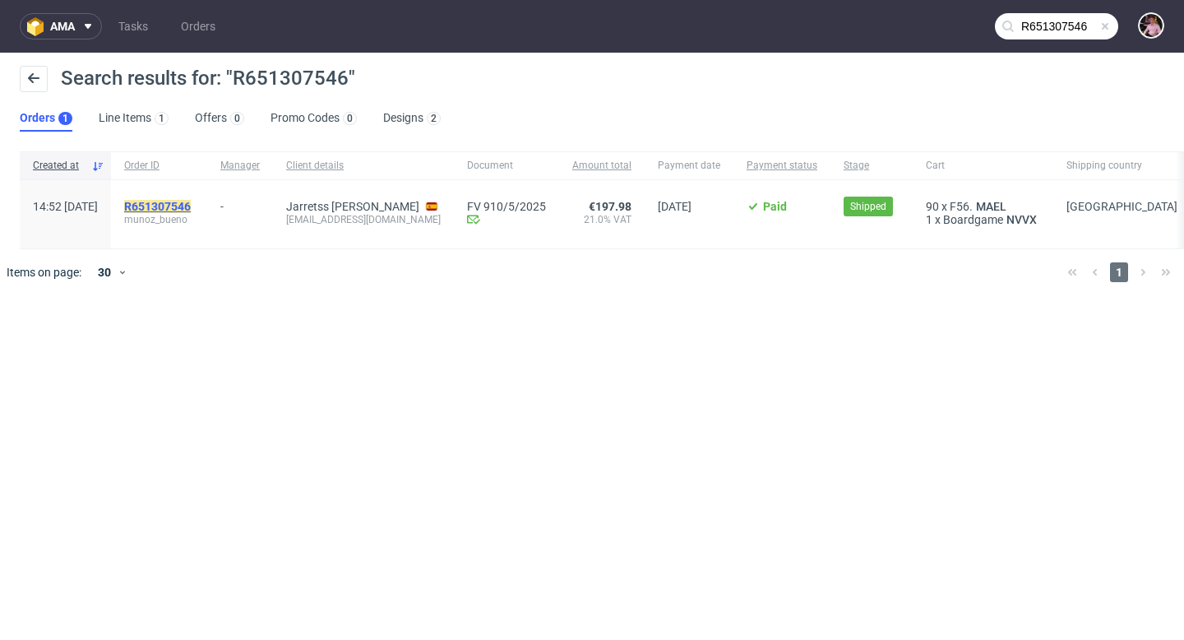
click at [191, 206] on mark "R651307546" at bounding box center [157, 206] width 67 height 13
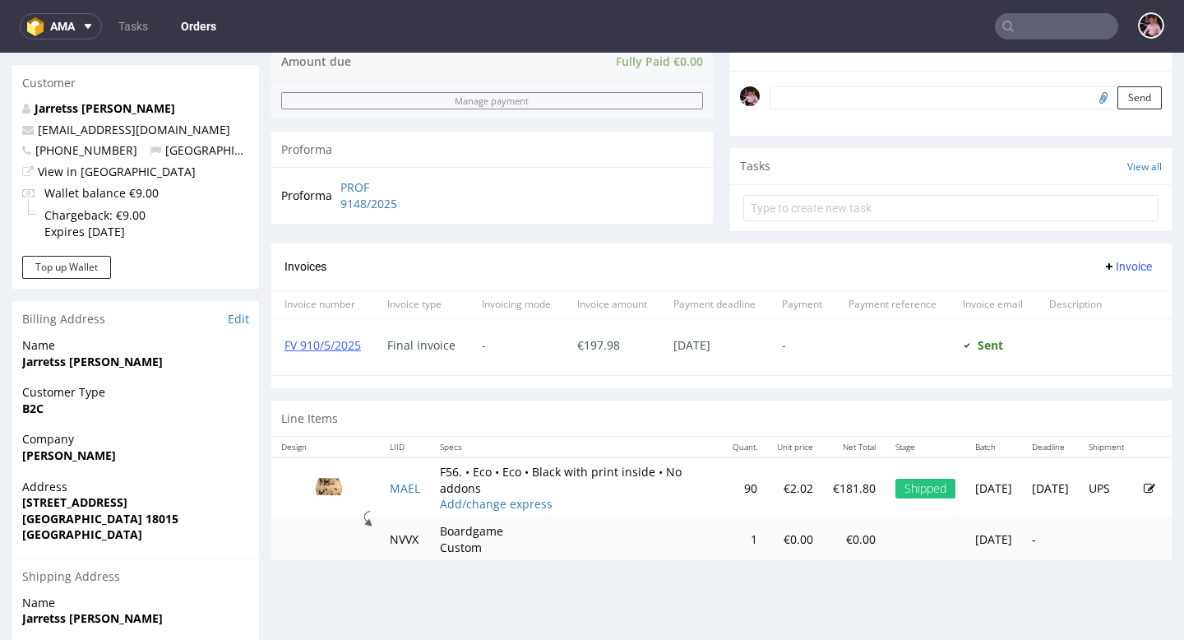
scroll to position [467, 0]
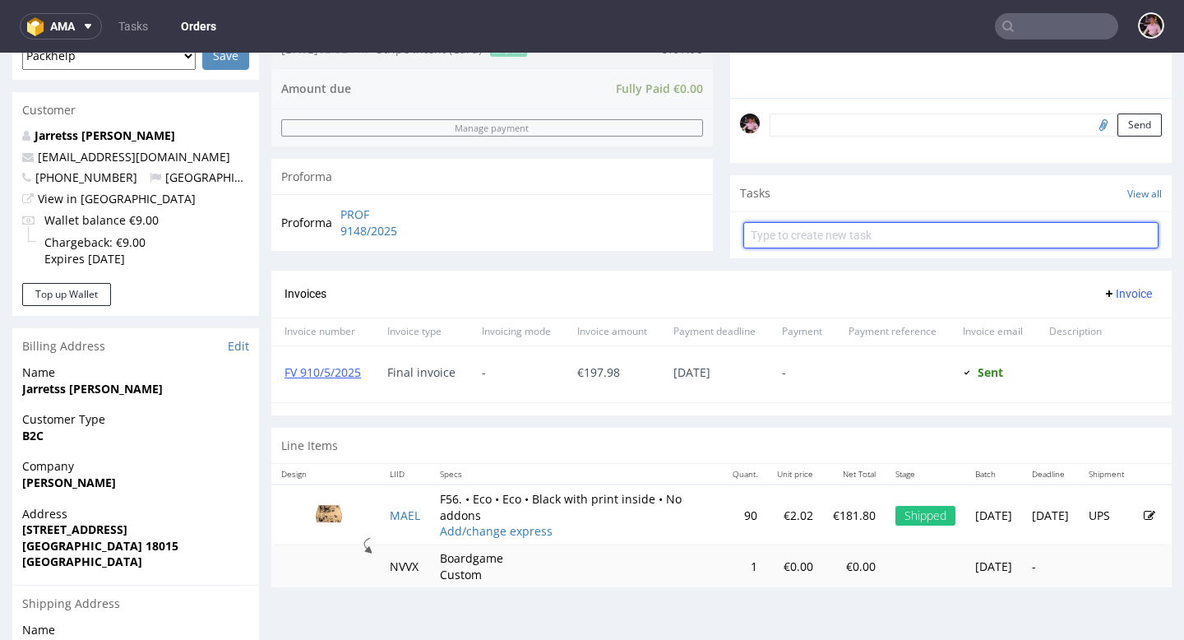
click at [825, 247] on input "text" at bounding box center [950, 235] width 415 height 26
type input "refund"
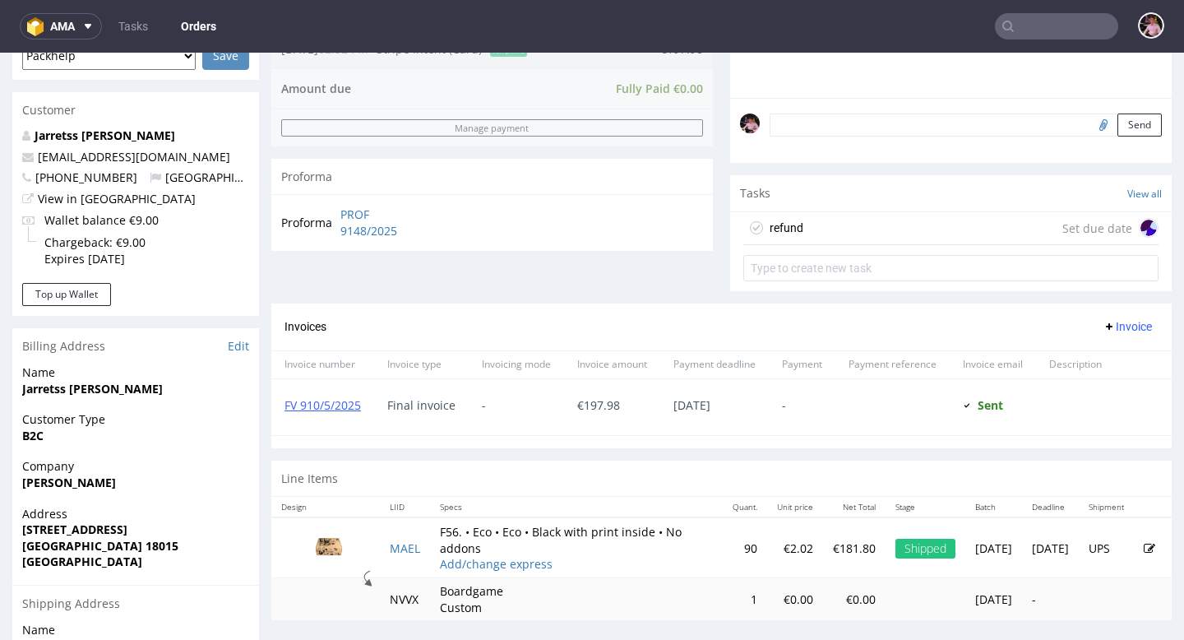
click at [857, 240] on div "refund Set due date" at bounding box center [950, 228] width 415 height 33
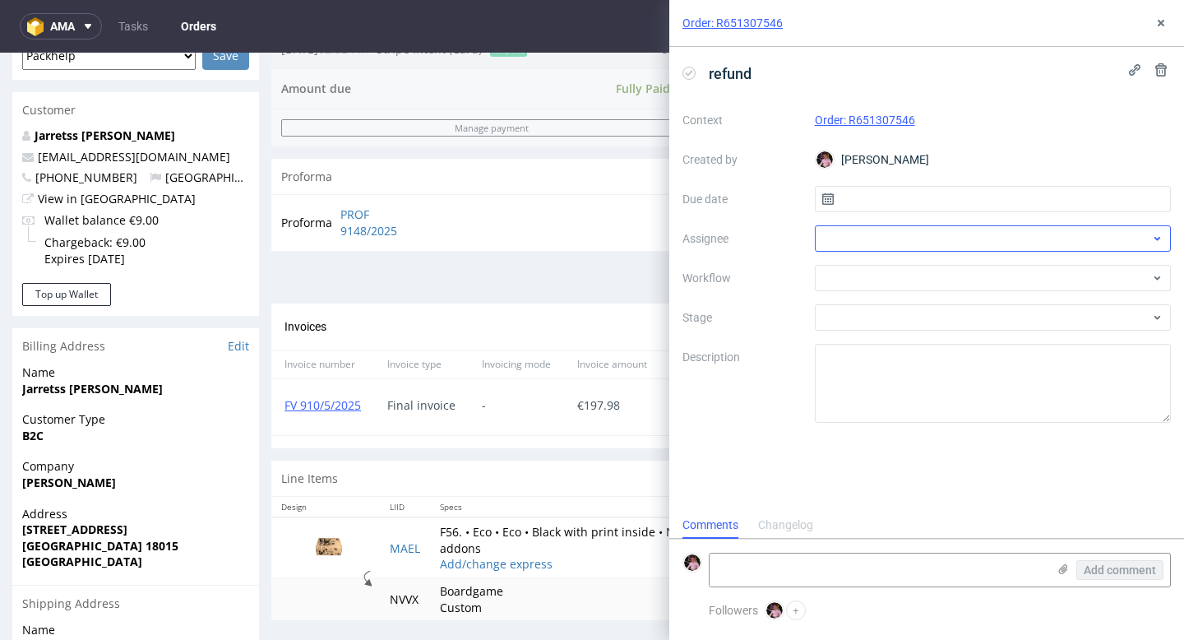
scroll to position [13, 0]
click at [874, 200] on input "text" at bounding box center [993, 199] width 357 height 26
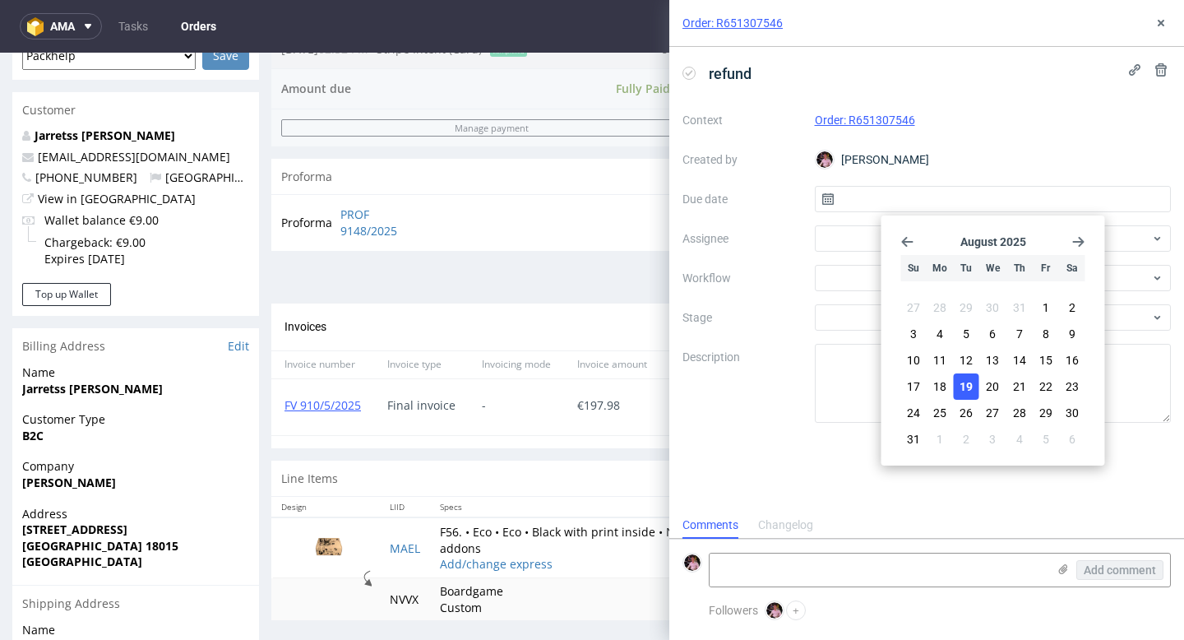
click at [969, 380] on span "19" at bounding box center [965, 386] width 13 height 16
type input "19/08/2025"
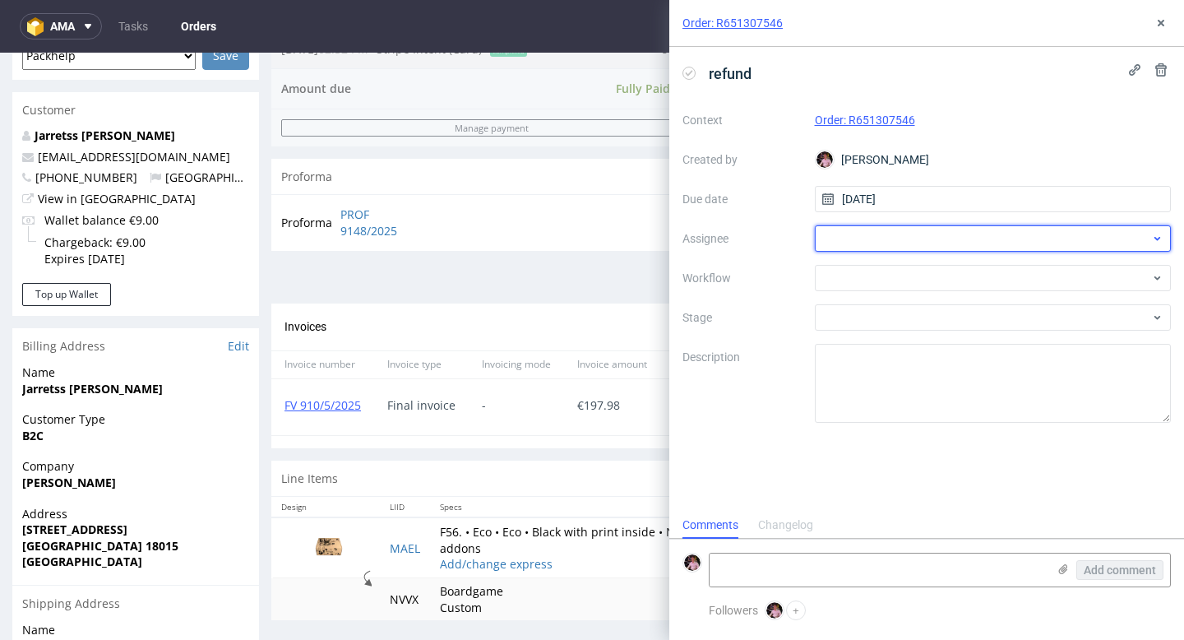
click at [863, 234] on div at bounding box center [993, 238] width 357 height 26
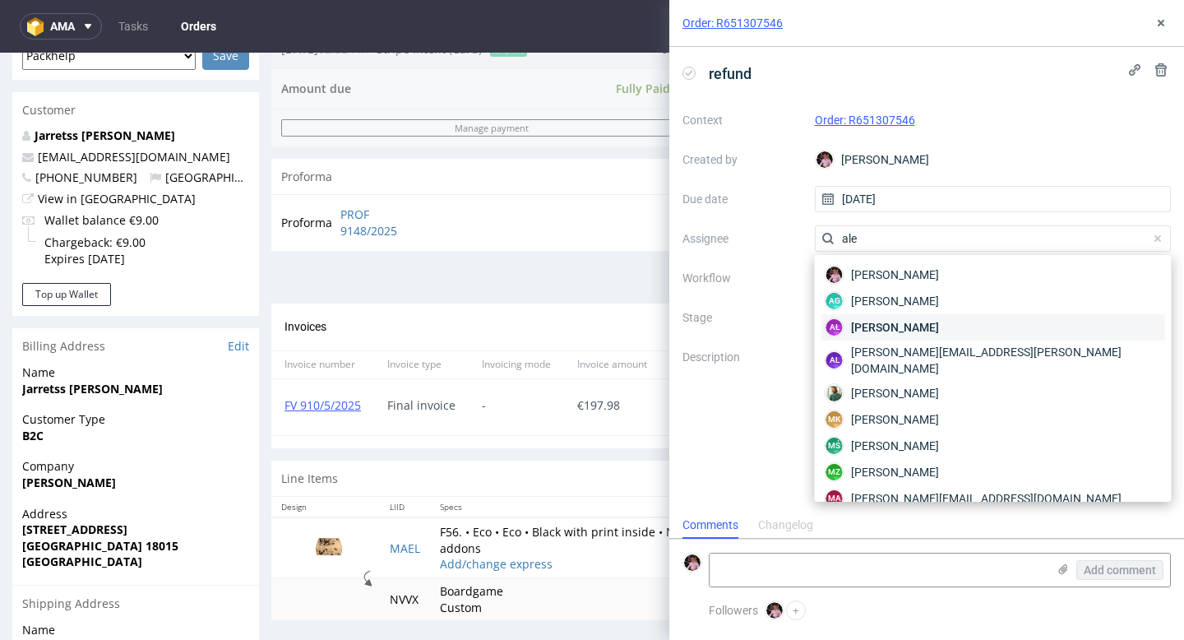
type input "ale"
click at [927, 317] on div "AŁ Aleksandra Łętowska" at bounding box center [993, 327] width 344 height 26
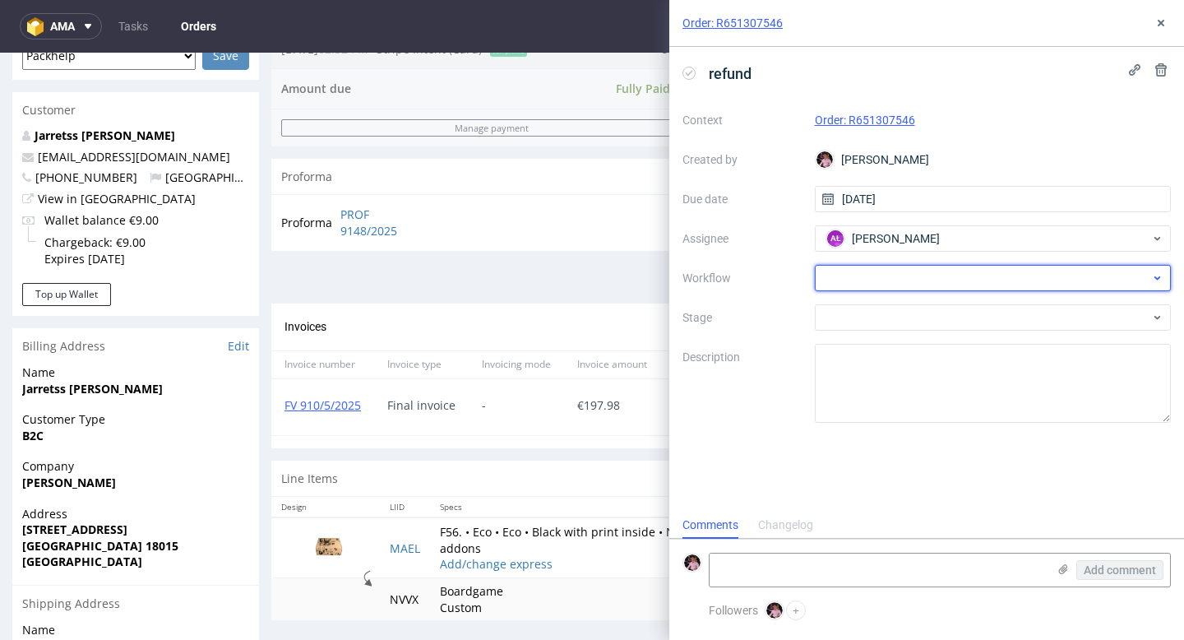
click at [893, 285] on div at bounding box center [993, 278] width 357 height 26
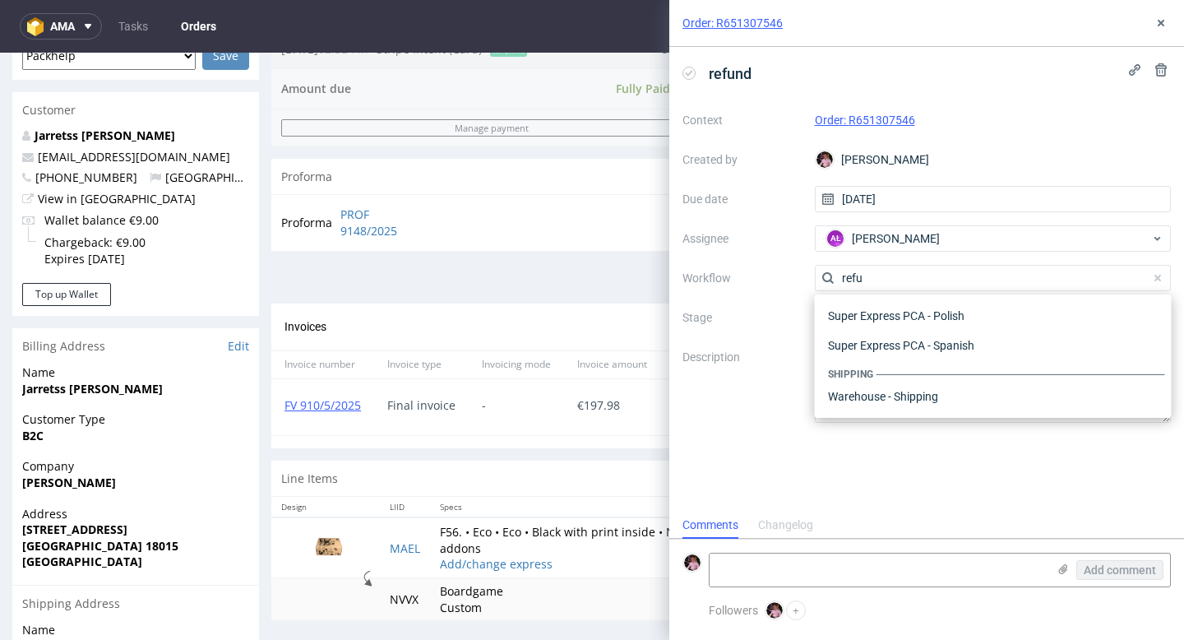
scroll to position [89, 0]
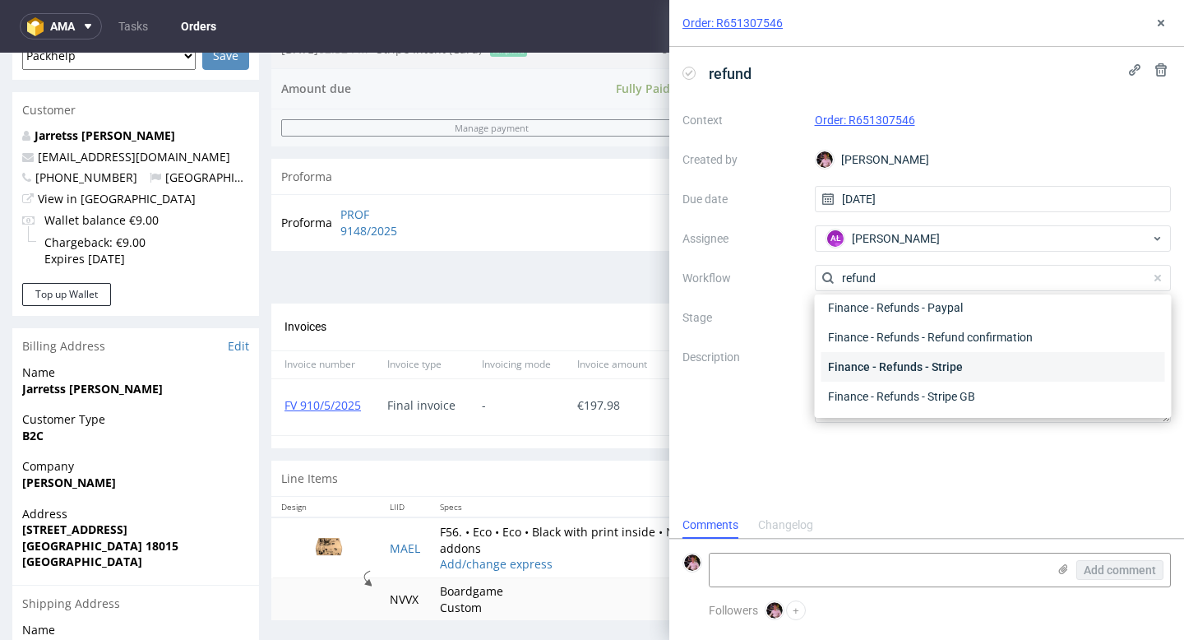
type input "refund"
click at [939, 376] on div "Finance - Refunds - Stripe" at bounding box center [993, 367] width 344 height 30
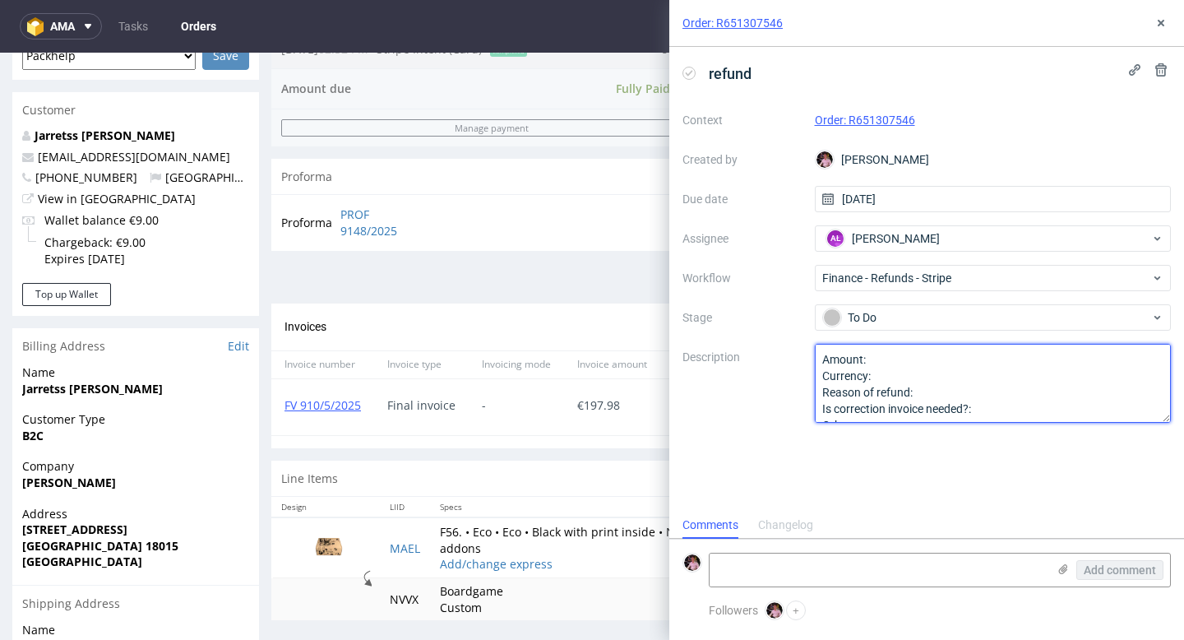
click at [885, 362] on textarea "Amount: Currency: Reason of refund: Is correction invoice needed?: Other:" at bounding box center [993, 383] width 357 height 79
click at [885, 375] on textarea "Amount: Currency: Reason of refund: Is correction invoice needed?: Other:" at bounding box center [993, 383] width 357 height 79
click at [923, 390] on textarea "Amount: Currency: Reason of refund: Is correction invoice needed?: Other:" at bounding box center [993, 383] width 357 height 79
type textarea "Amount: za 53 pudełka Currency: euro Reason of refund: Is correction invoice ne…"
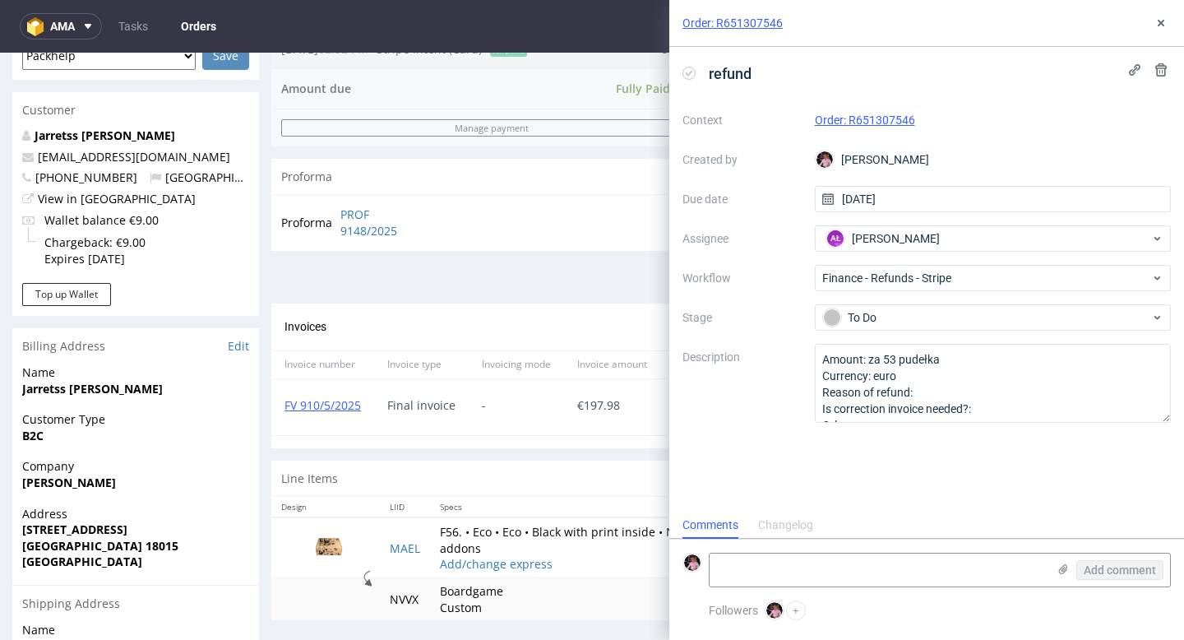
click at [1164, 81] on div "refund" at bounding box center [926, 73] width 488 height 27
click at [1163, 77] on button at bounding box center [1161, 70] width 20 height 20
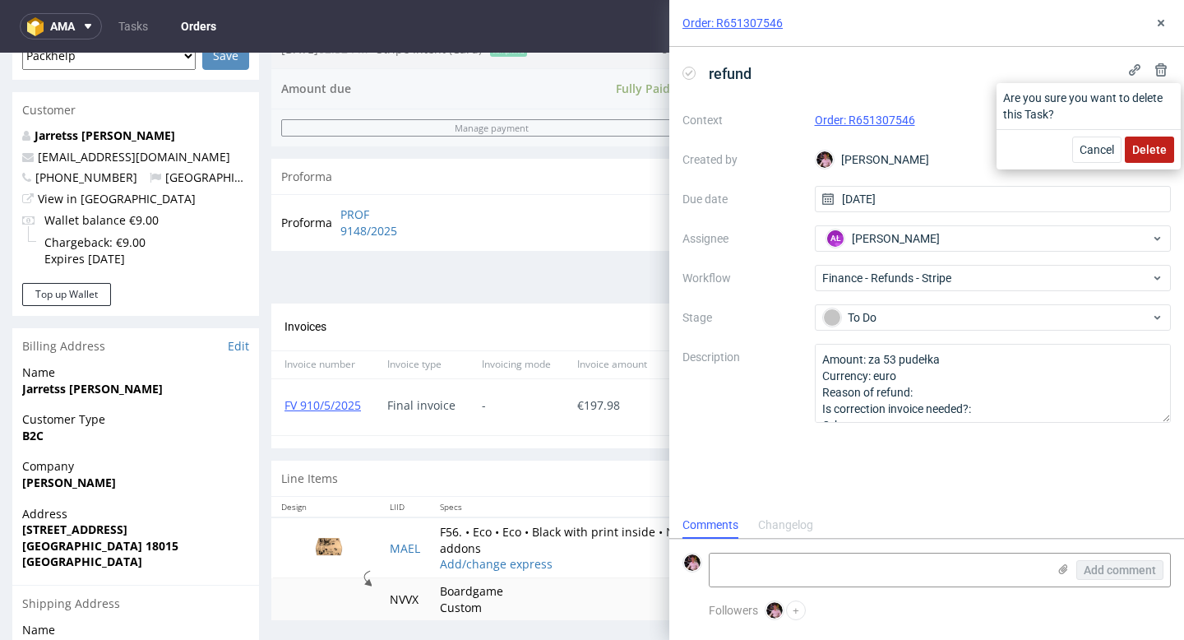
click at [1142, 144] on span "Delete" at bounding box center [1149, 150] width 35 height 12
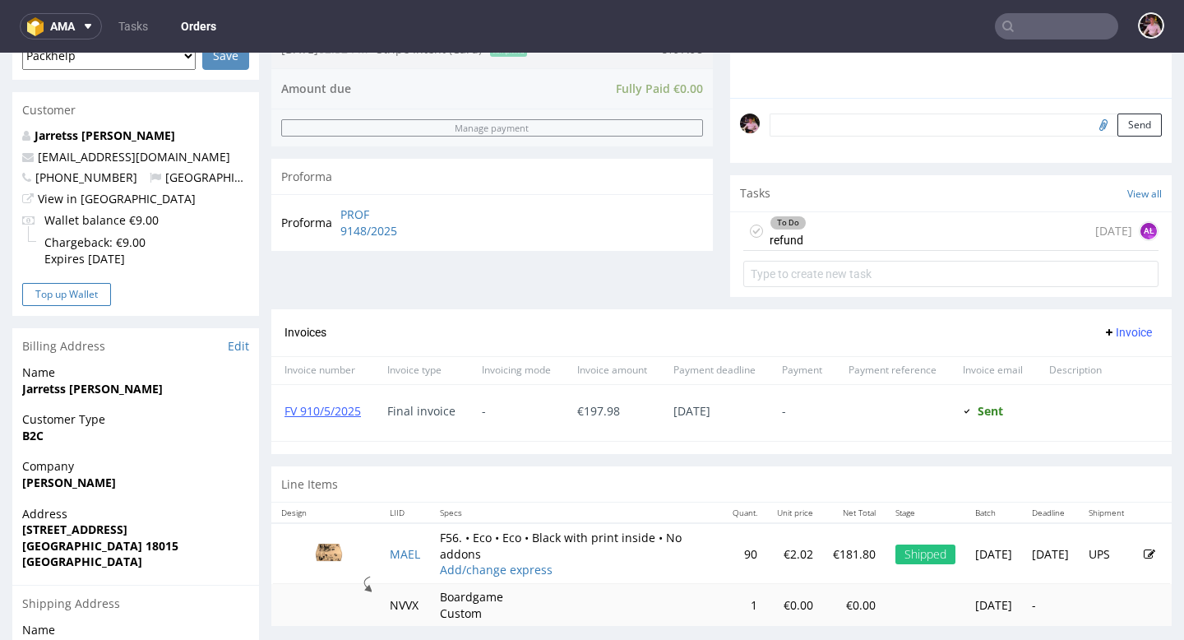
click at [90, 288] on button "Top up Wallet" at bounding box center [66, 294] width 89 height 23
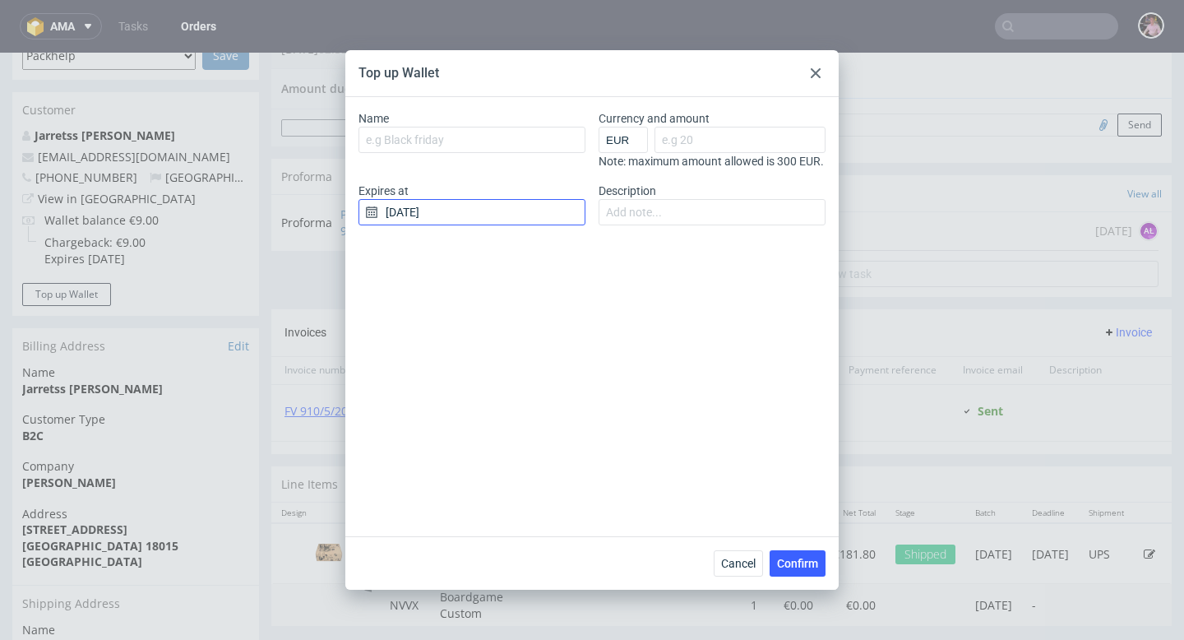
click at [487, 222] on input "[DATE]" at bounding box center [471, 212] width 227 height 26
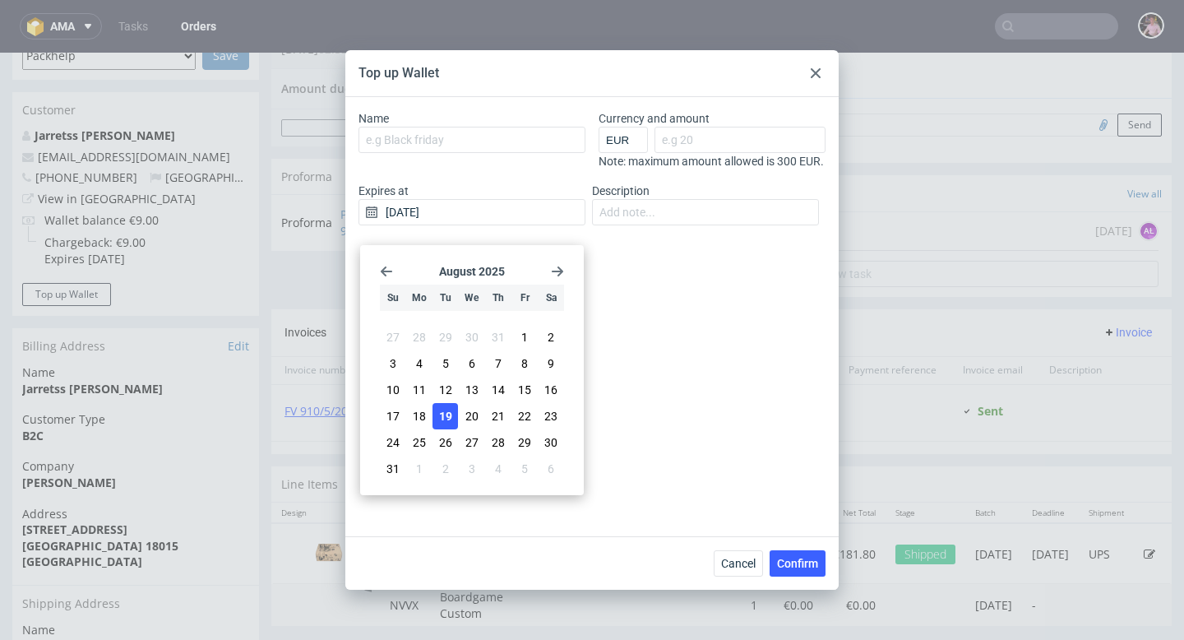
click at [555, 271] on use "Go forward 1 month" at bounding box center [558, 271] width 12 height 10
click at [551, 451] on span "31" at bounding box center [550, 453] width 13 height 16
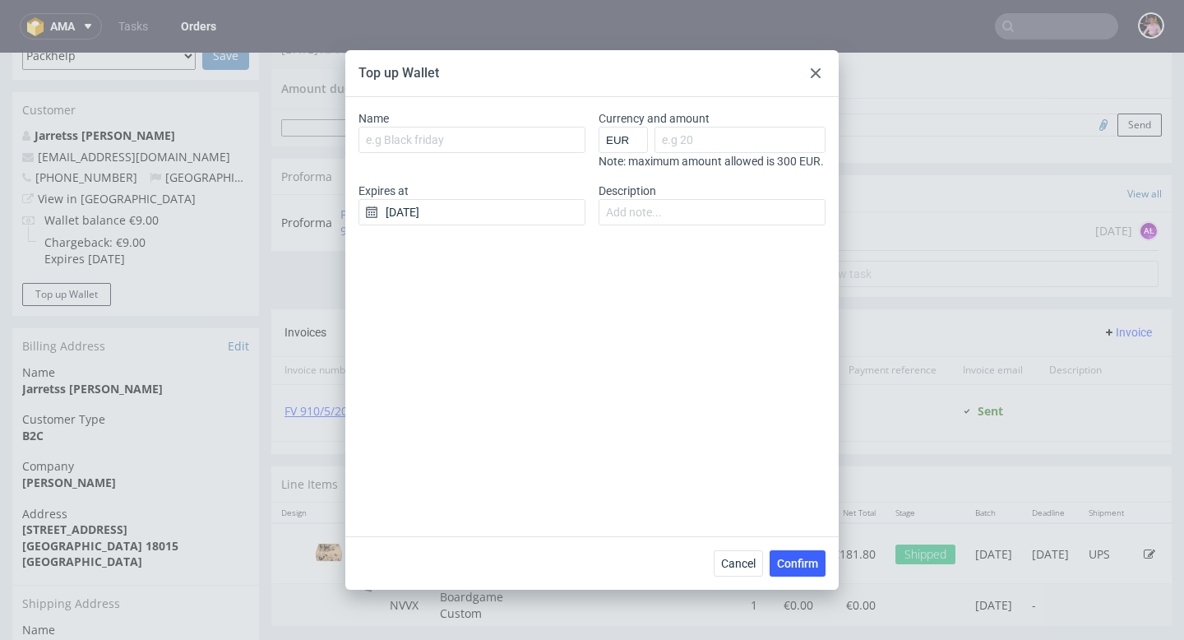
click at [530, 238] on div "Name Currency and amount EUR GBP PLN SEK RON Note: maximum amount allowed is 30…" at bounding box center [591, 174] width 467 height 128
click at [533, 225] on input "31/01/2026" at bounding box center [471, 212] width 227 height 26
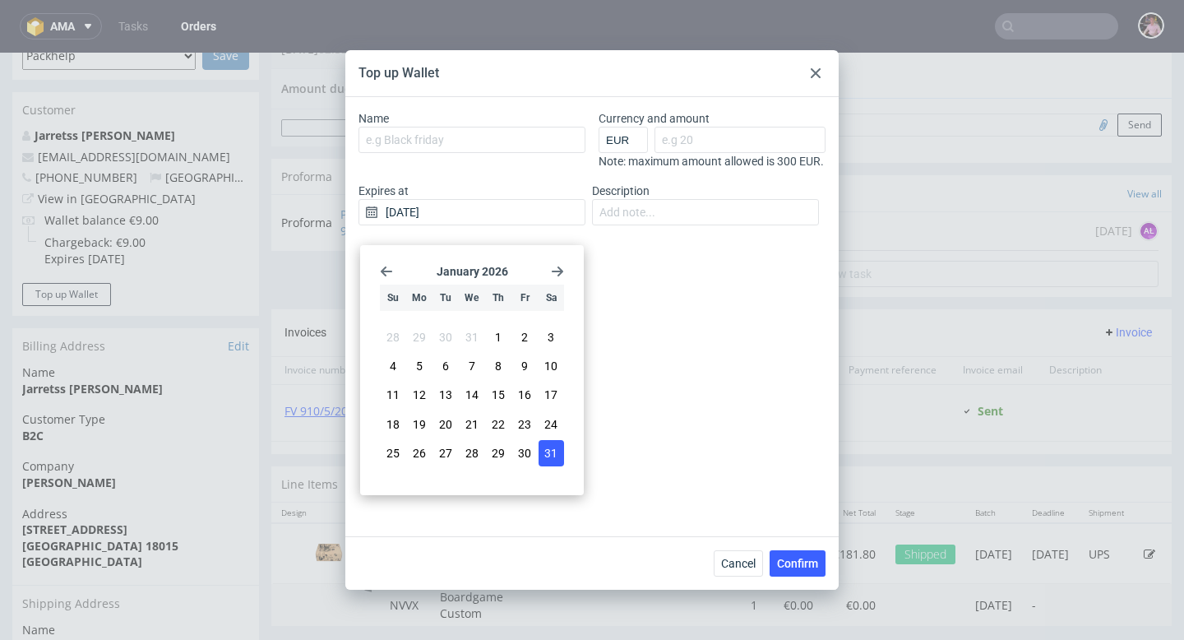
click at [391, 266] on icon "Go back 1 month" at bounding box center [386, 271] width 13 height 13
click at [469, 446] on span "31" at bounding box center [471, 453] width 13 height 16
type input "31/12/2025"
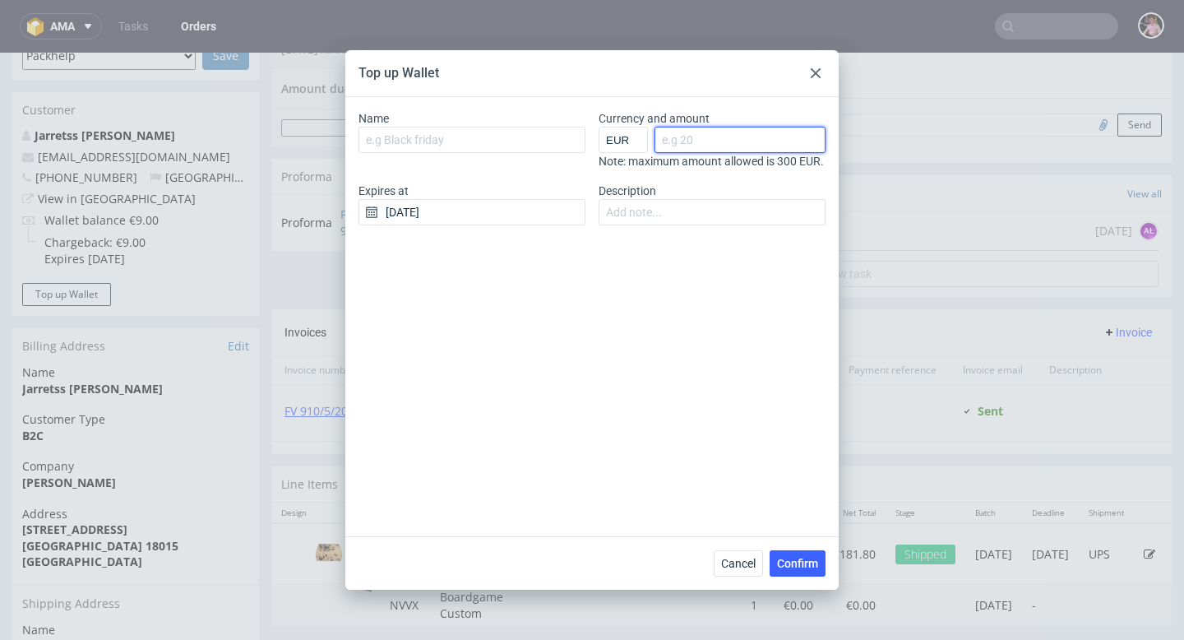
click at [726, 134] on input "Currency and amount" at bounding box center [739, 140] width 171 height 26
type input "107"
click at [460, 137] on input "Name" at bounding box center [471, 140] width 227 height 26
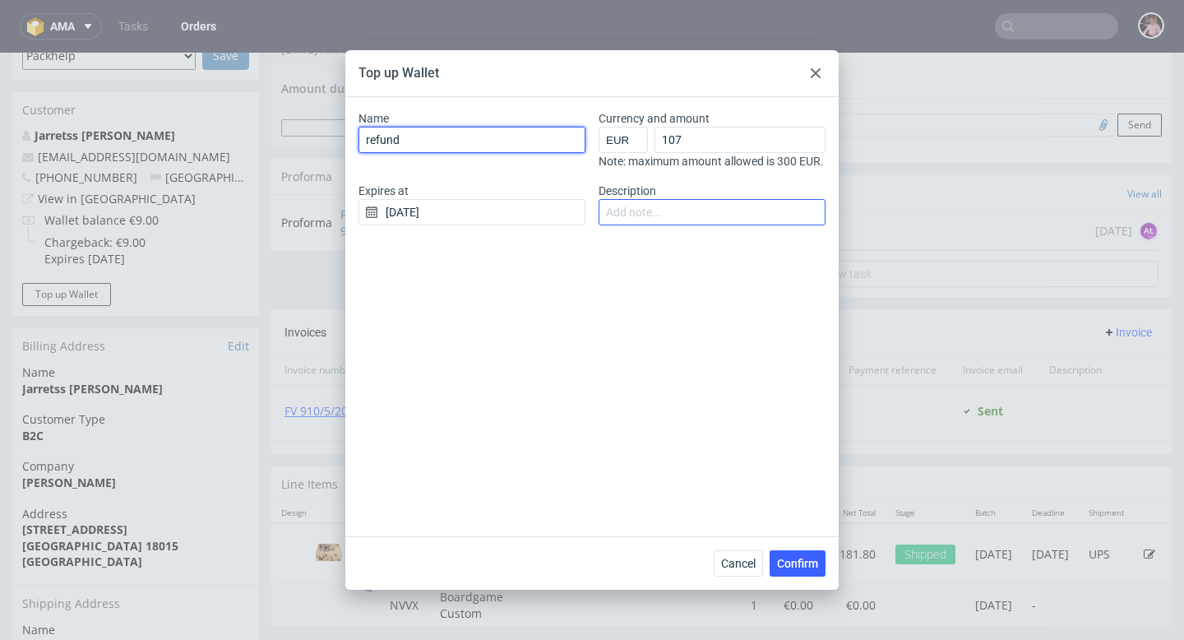
type input "refund"
click at [661, 223] on input "Description" at bounding box center [711, 212] width 227 height 26
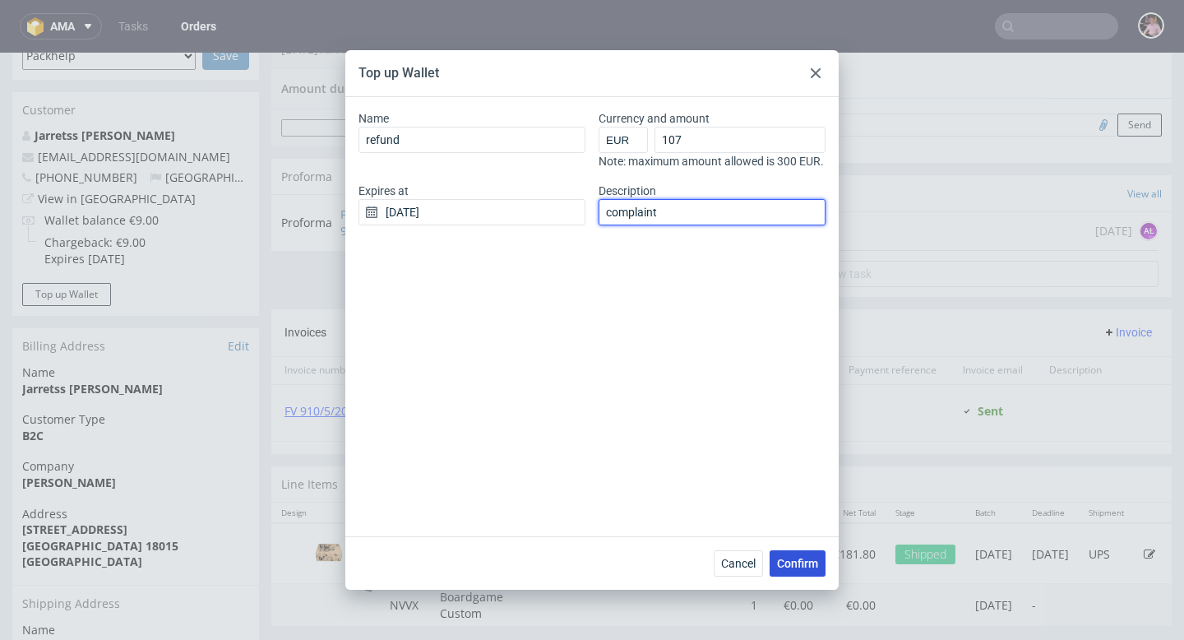
type input "complaint"
click at [786, 561] on span "Confirm" at bounding box center [797, 563] width 41 height 12
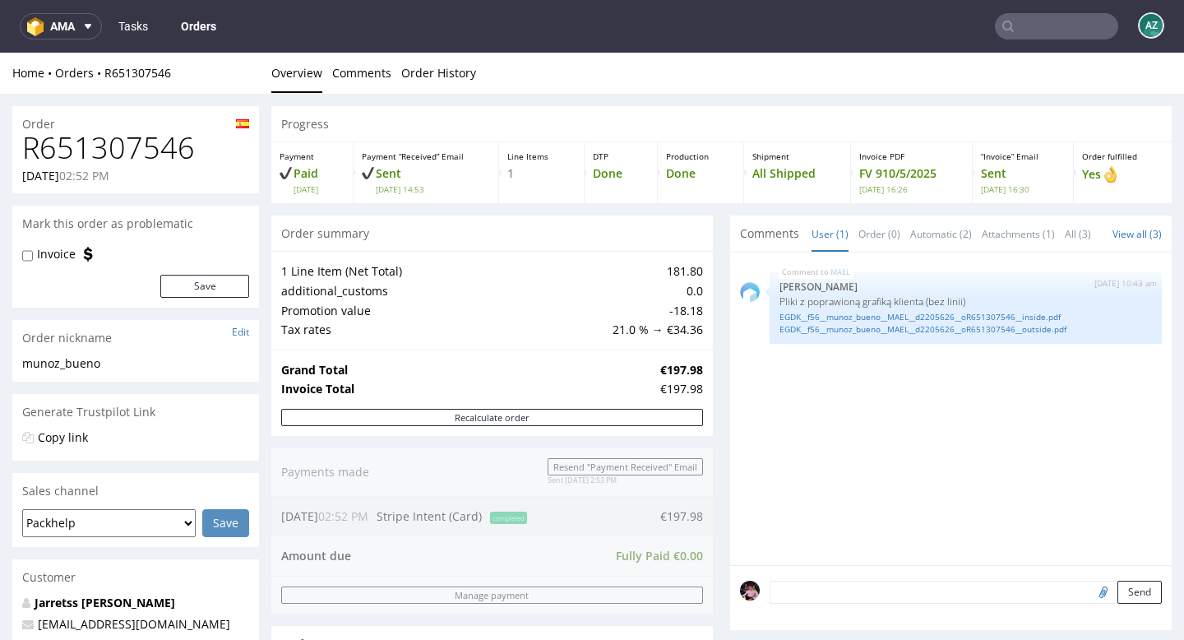
click at [142, 26] on link "Tasks" at bounding box center [133, 26] width 49 height 26
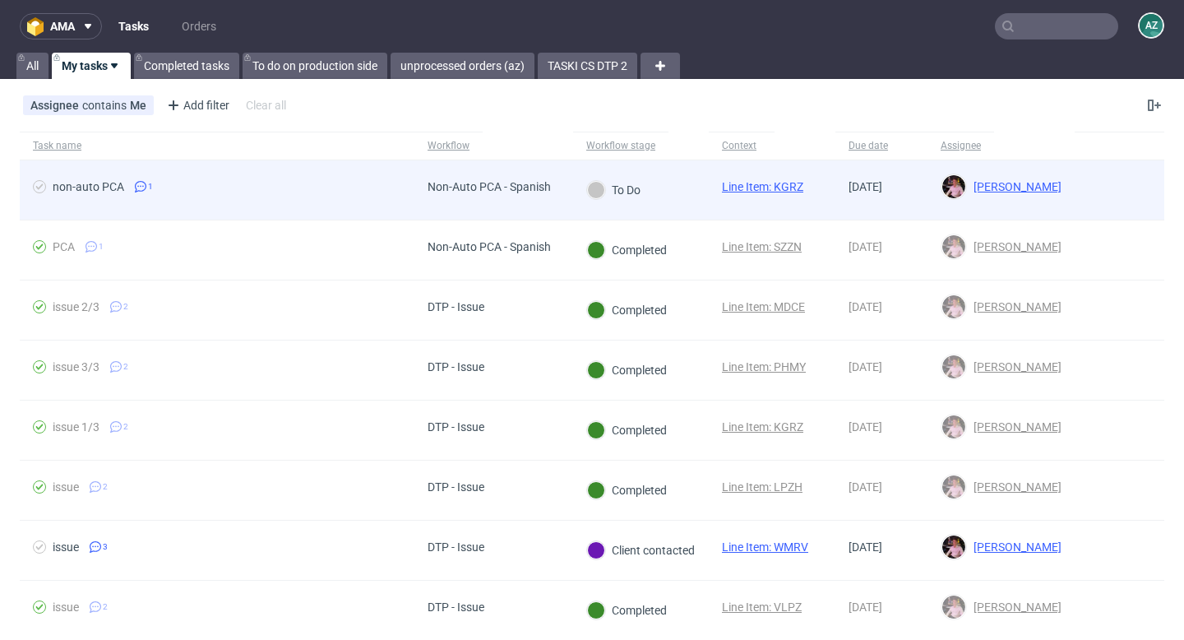
click at [335, 195] on span "non-auto PCA 1" at bounding box center [217, 190] width 368 height 20
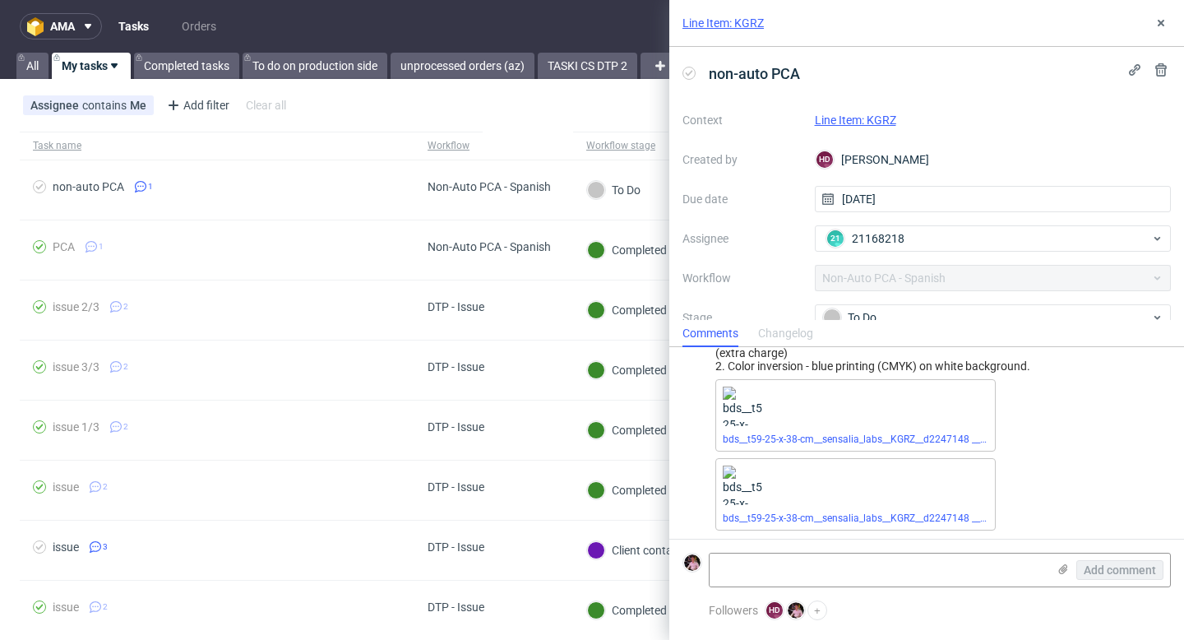
scroll to position [150, 0]
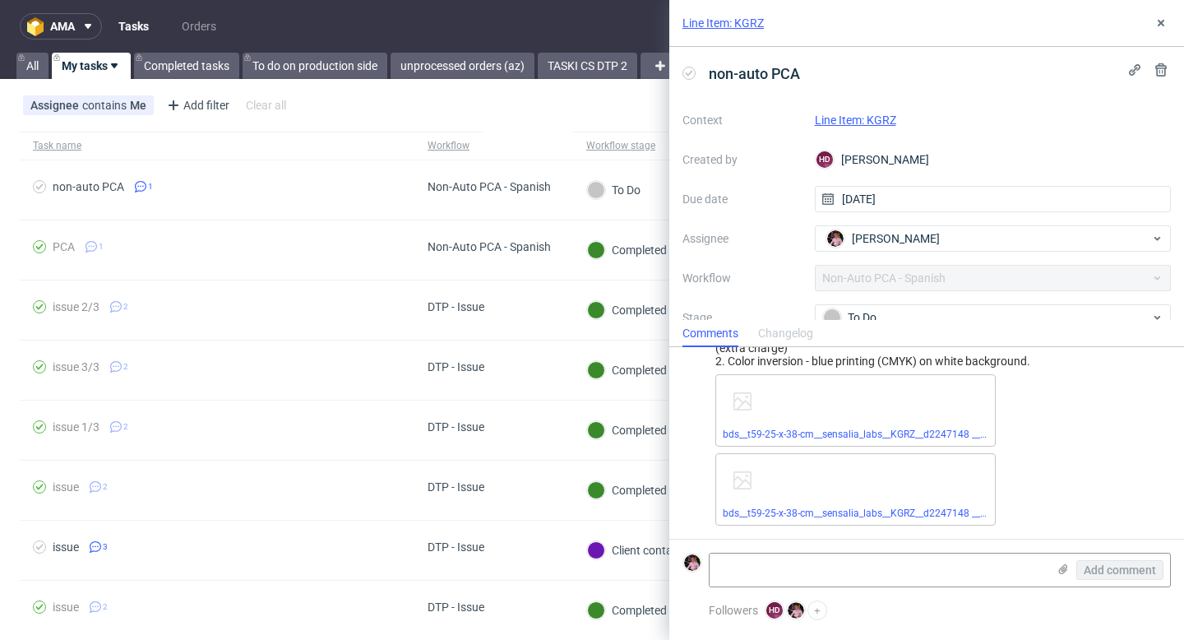
click at [838, 122] on link "Line Item: KGRZ" at bounding box center [855, 119] width 81 height 13
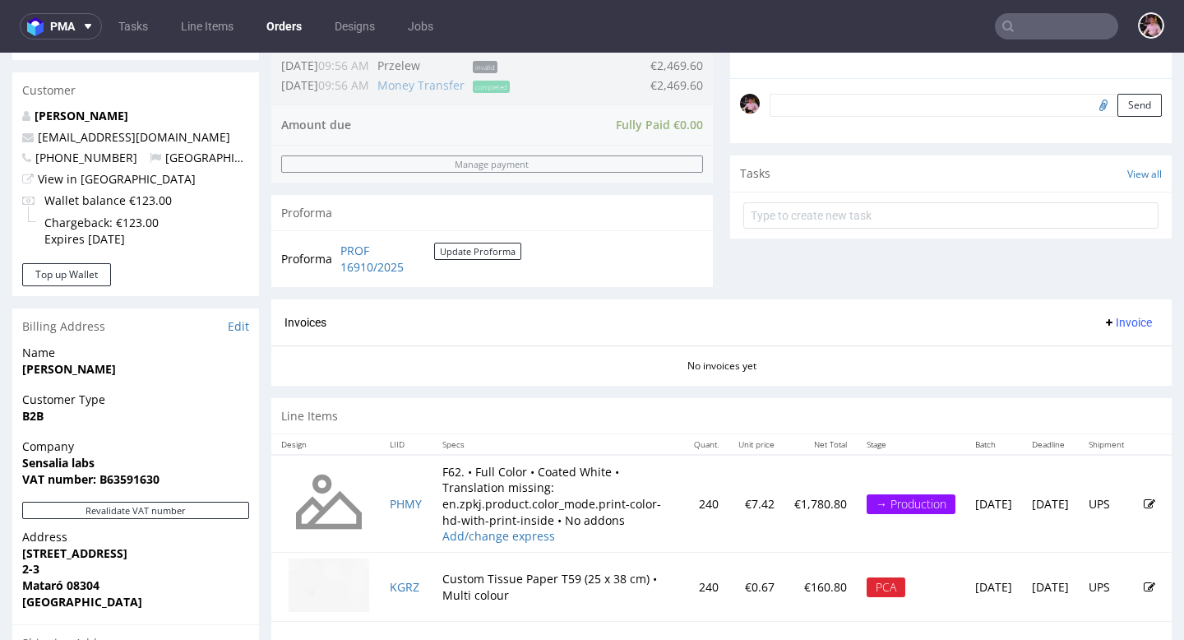
scroll to position [454, 0]
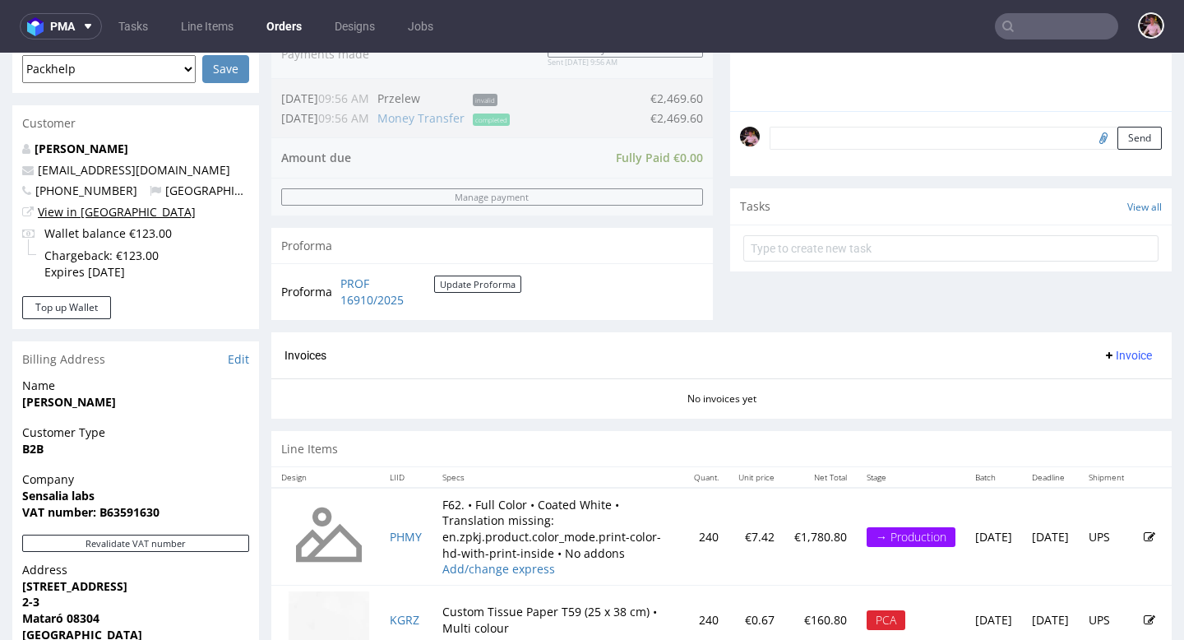
click at [95, 211] on link "View in [GEOGRAPHIC_DATA]" at bounding box center [117, 212] width 158 height 16
click at [94, 212] on link "View in [GEOGRAPHIC_DATA]" at bounding box center [117, 212] width 158 height 16
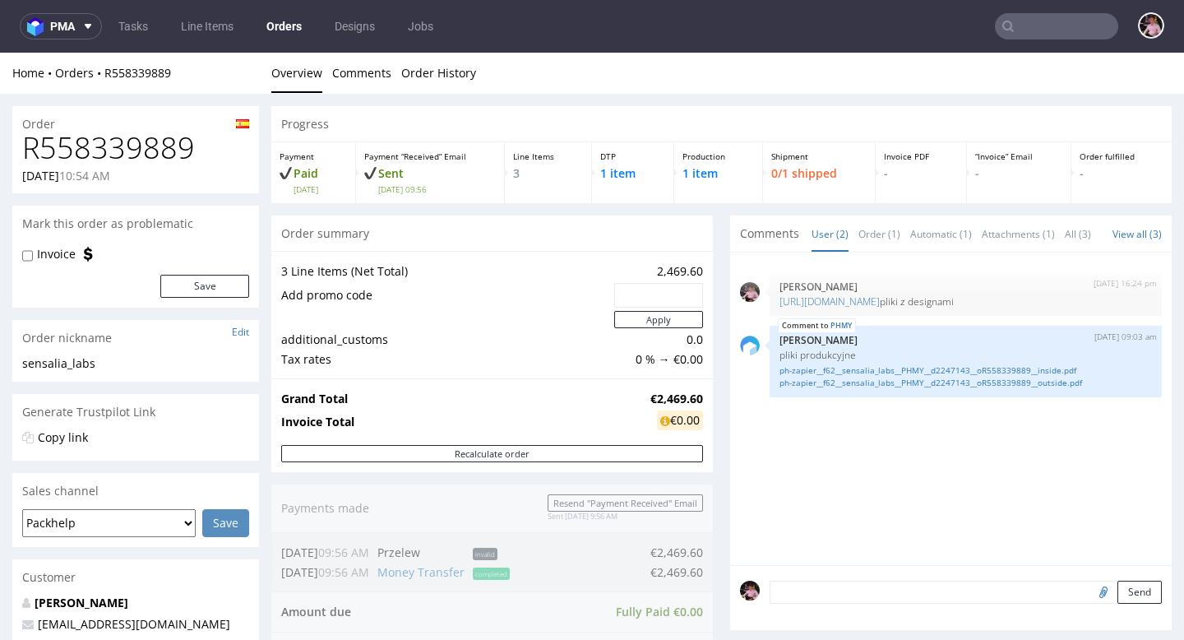
click at [150, 150] on h1 "R558339889" at bounding box center [135, 148] width 227 height 33
copy h1 "R558339889"
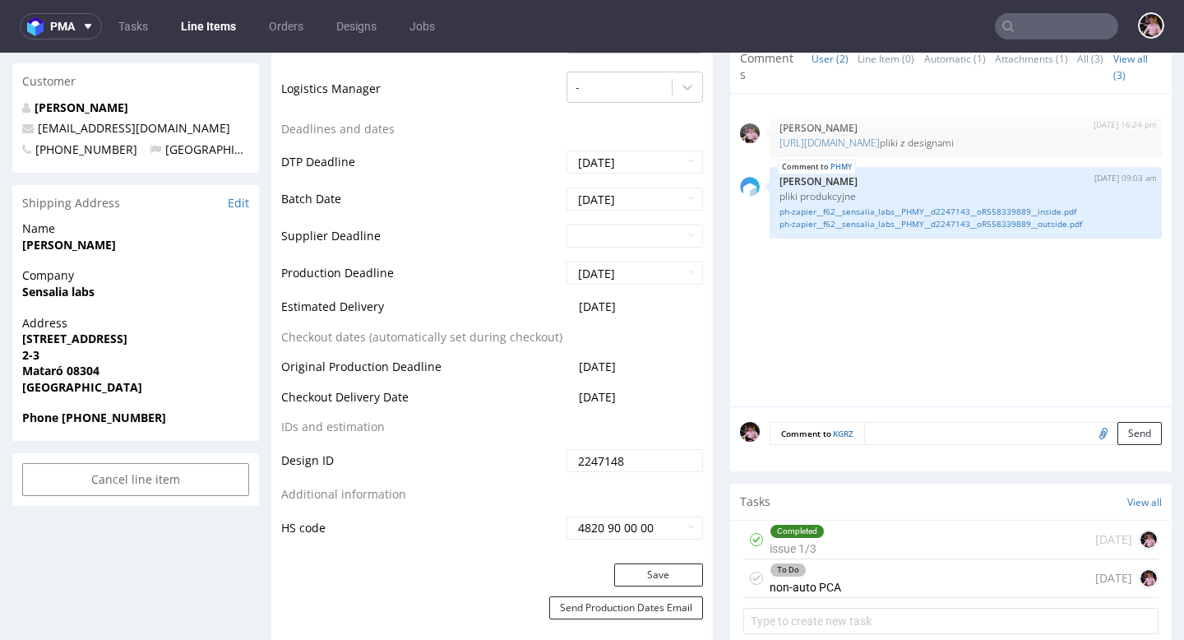
scroll to position [585, 0]
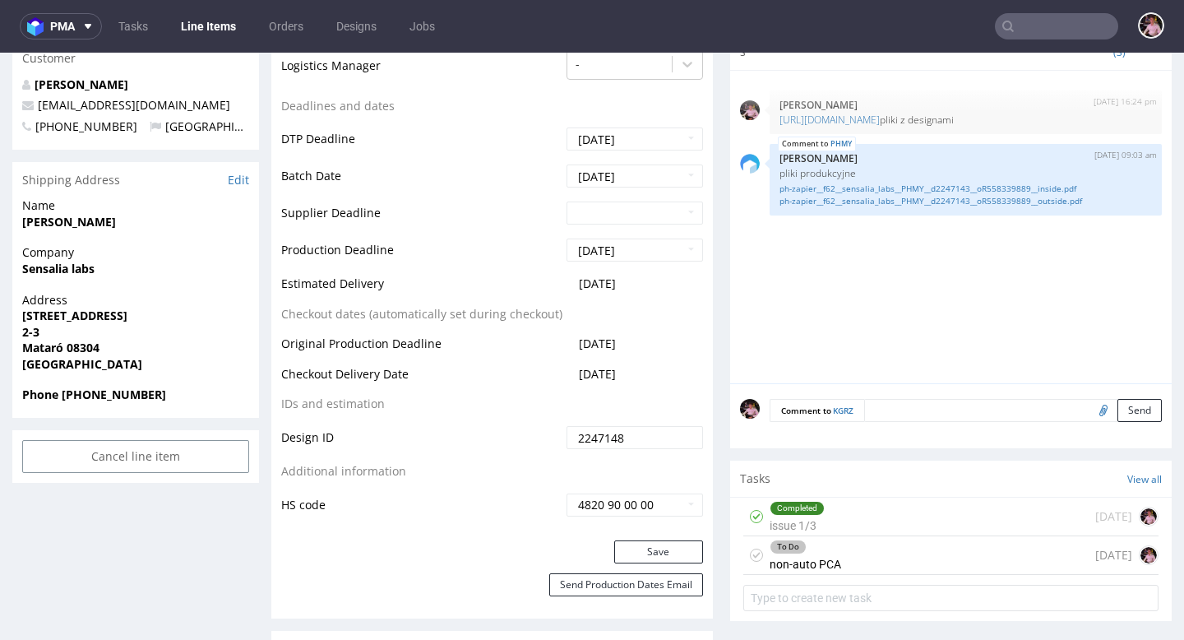
click at [902, 560] on div "To Do non-auto PCA [DATE]" at bounding box center [950, 555] width 415 height 39
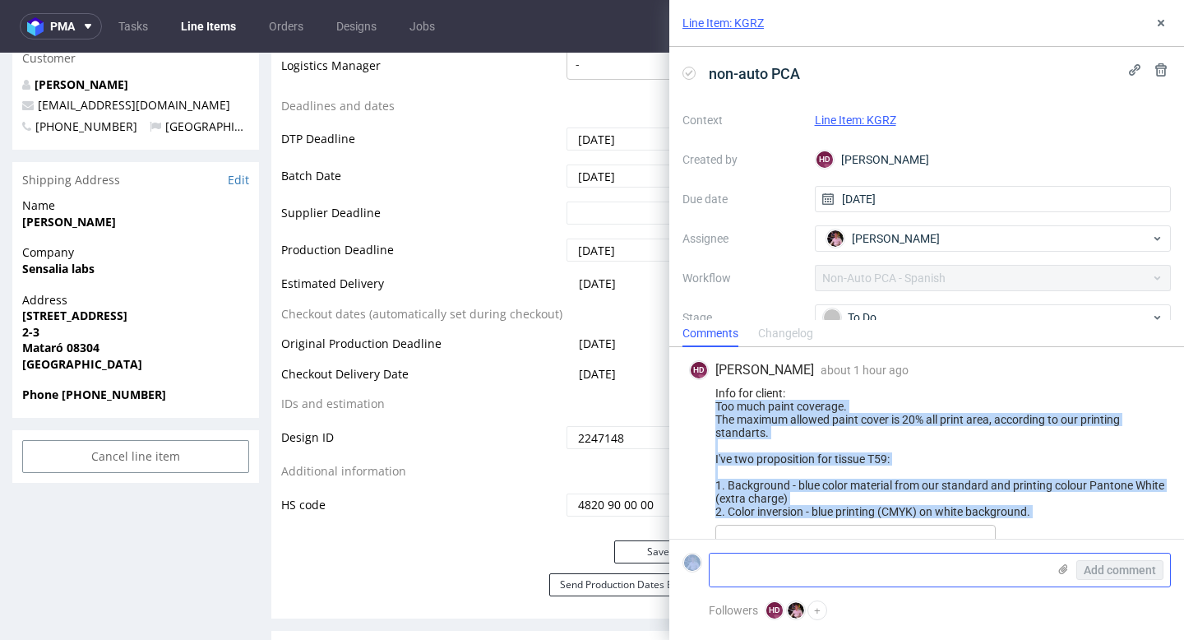
scroll to position [150, 0]
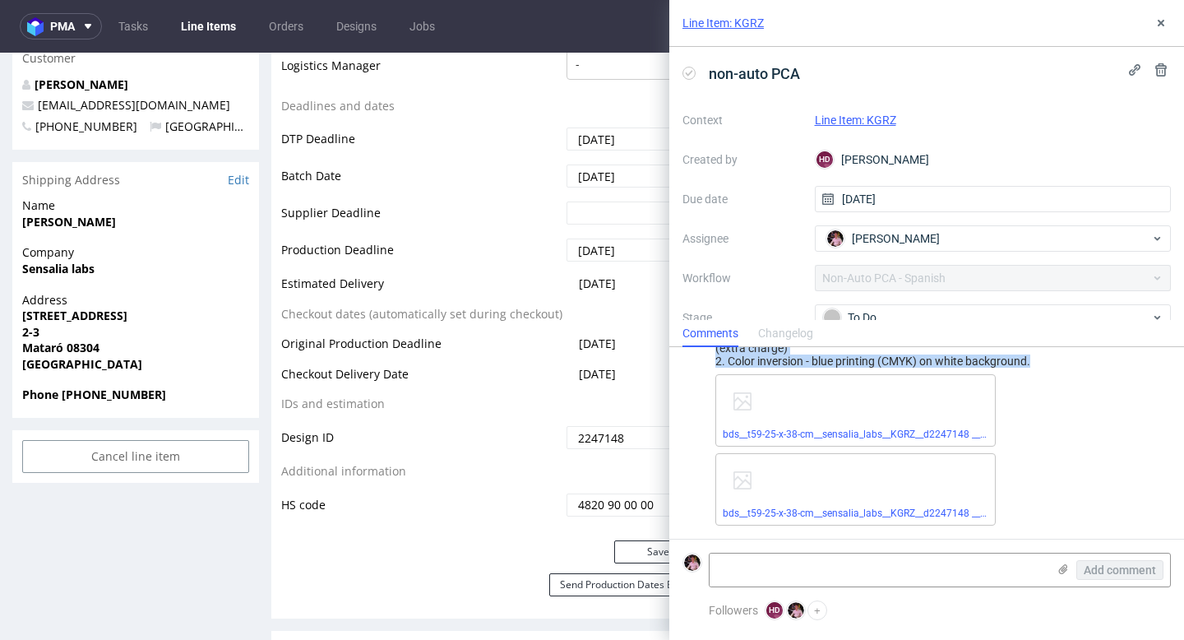
drag, startPoint x: 714, startPoint y: 403, endPoint x: 1036, endPoint y: 363, distance: 323.8
click at [1036, 363] on div "Info for client: Too much paint coverage. The maximum allowed paint cover is 20…" at bounding box center [926, 302] width 475 height 132
copy div "Too much paint coverage. The maximum allowed paint cover is 20% all print area,…"
click at [820, 437] on link "bds__t59-25-x-38-cm__sensalia_labs__KGRZ__d2247148 __oR558339889__v2.pdf" at bounding box center [901, 434] width 357 height 12
click at [869, 507] on link "bds__t59-25-x-38-cm__sensalia_labs__KGRZ__d2247148 __oR558339889__v1.pdf" at bounding box center [901, 513] width 357 height 12
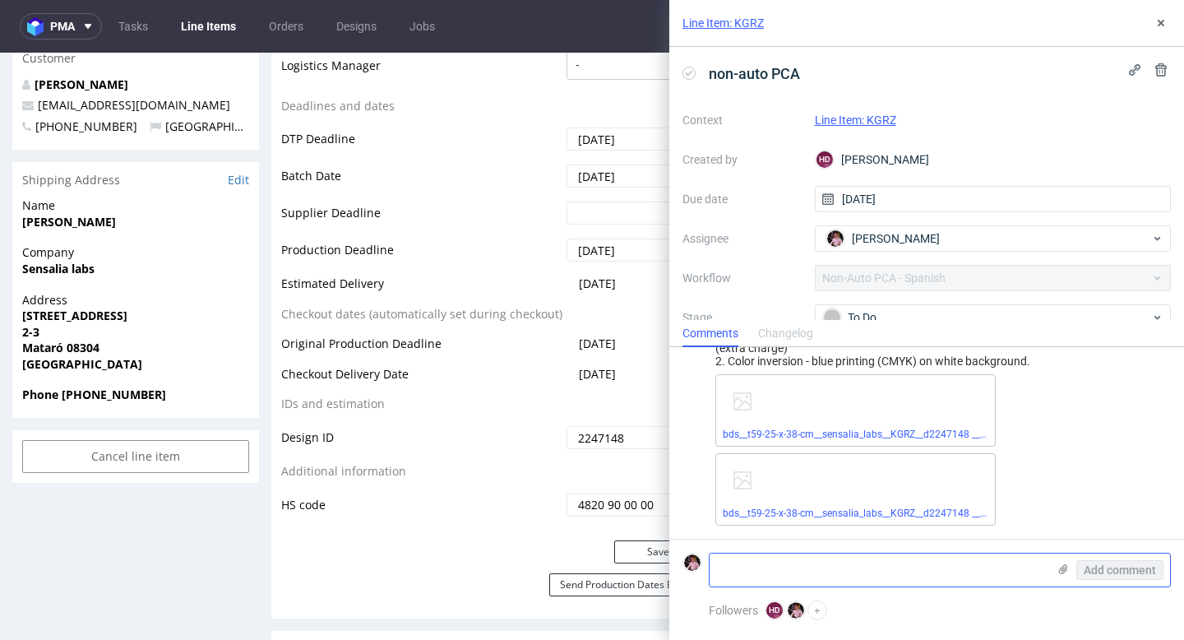
click at [907, 576] on textarea at bounding box center [877, 569] width 337 height 33
paste textarea "https://app-eu1.hubspot.com/contacts/25600958/record/0-5/207080774843/"
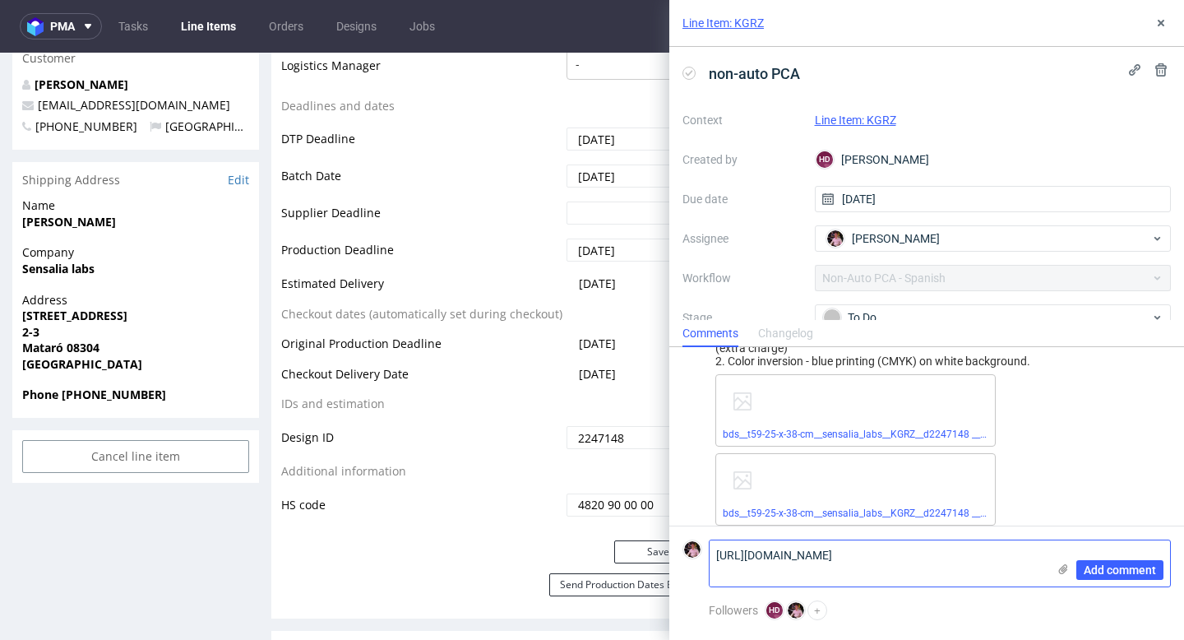
scroll to position [0, 0]
type textarea "https://app-eu1.hubspot.com/contacts/25600958/record/0-5/207080774843/"
click at [1090, 569] on span "Add comment" at bounding box center [1120, 570] width 72 height 12
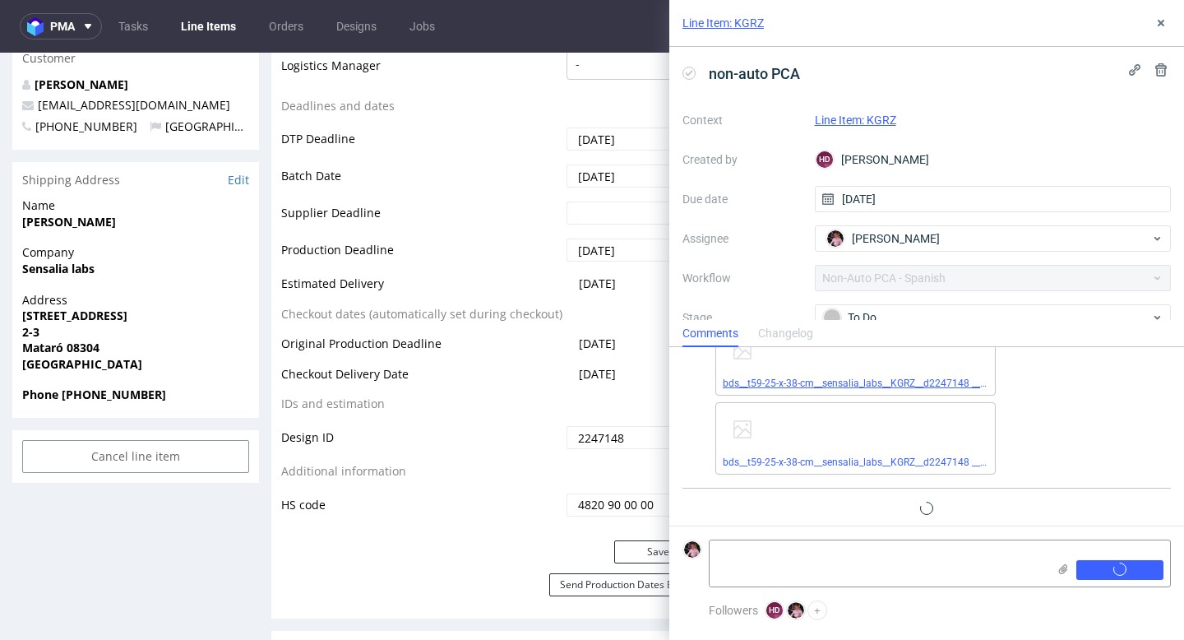
scroll to position [224, 0]
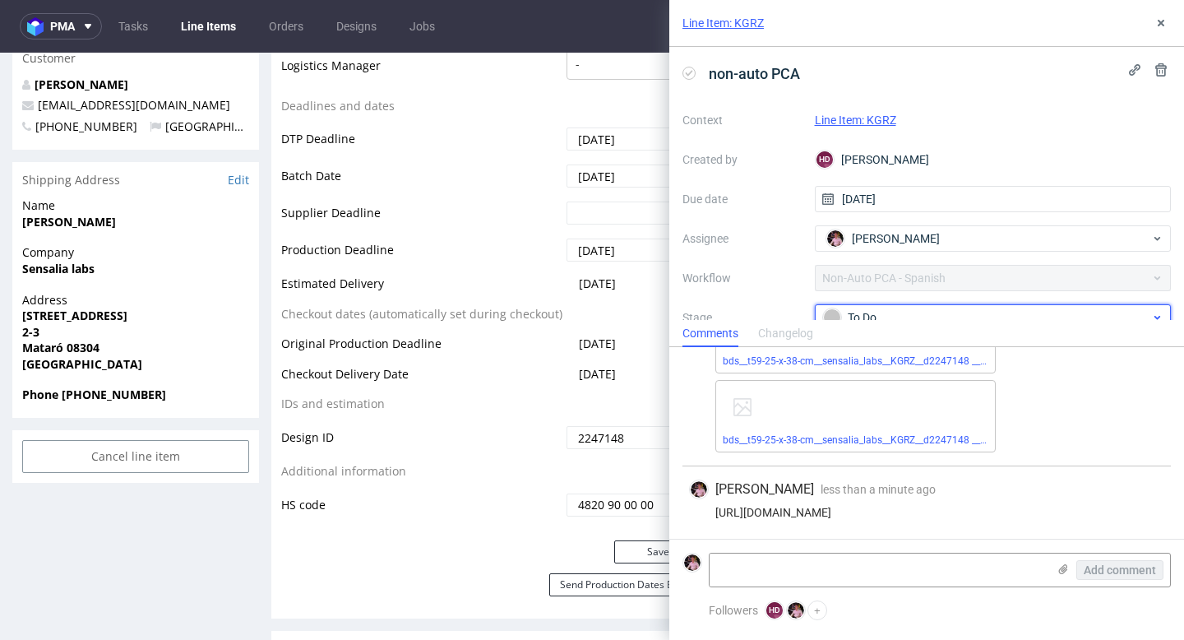
click at [907, 307] on span "To Do" at bounding box center [986, 317] width 329 height 20
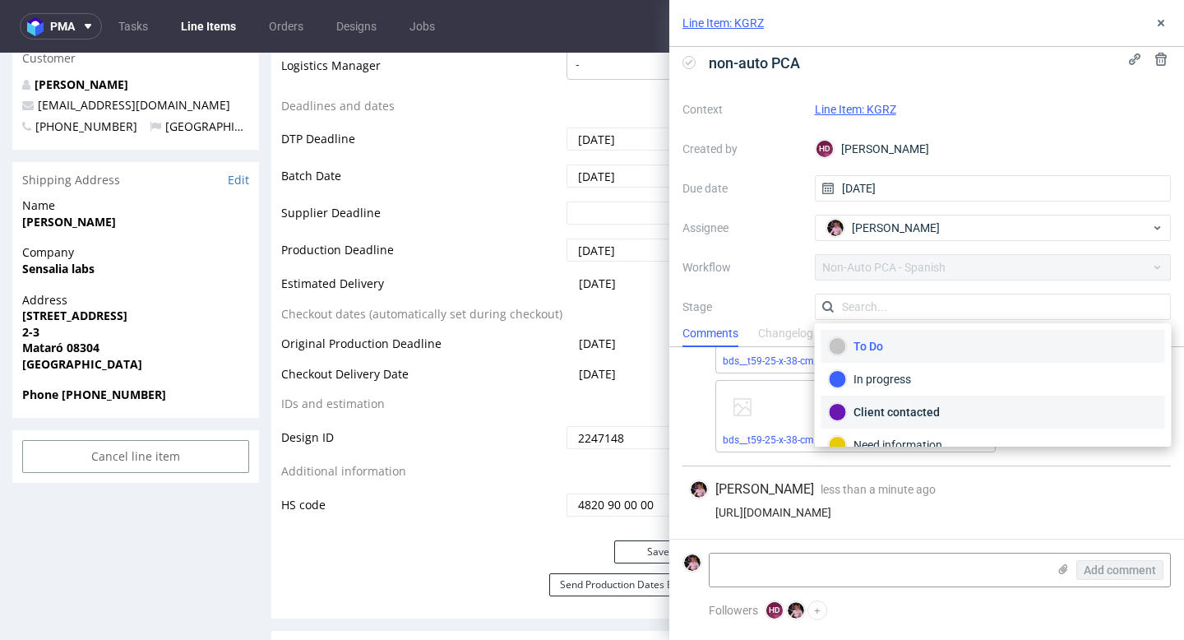
click at [907, 403] on div "Client contacted" at bounding box center [993, 412] width 329 height 18
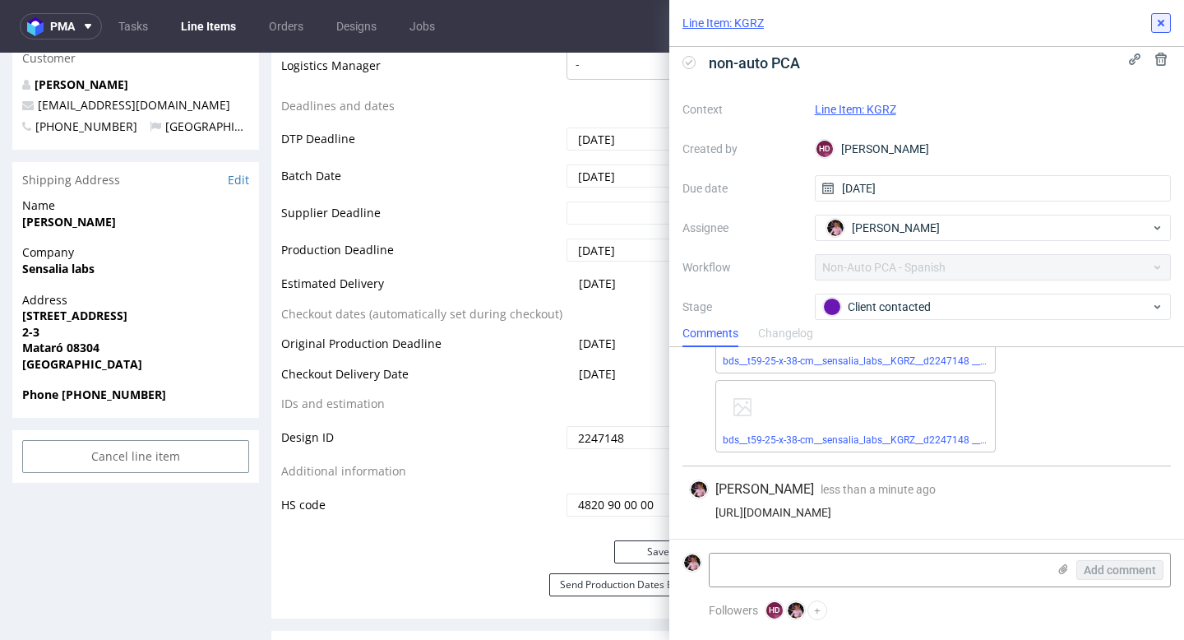
click at [1165, 21] on icon at bounding box center [1160, 22] width 13 height 13
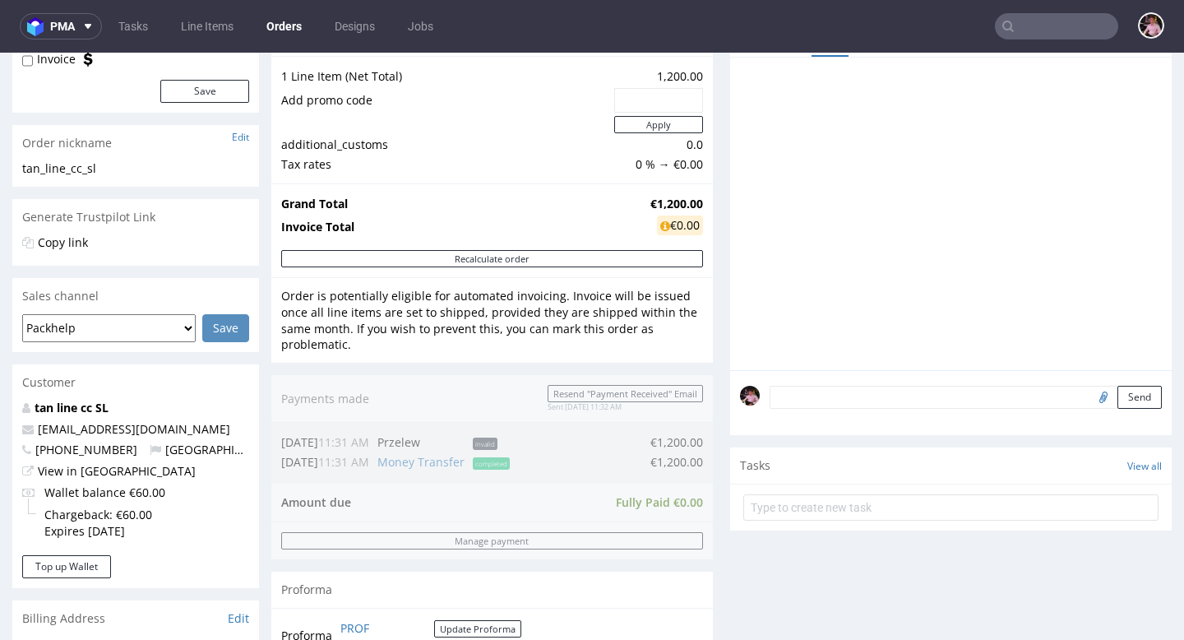
scroll to position [253, 0]
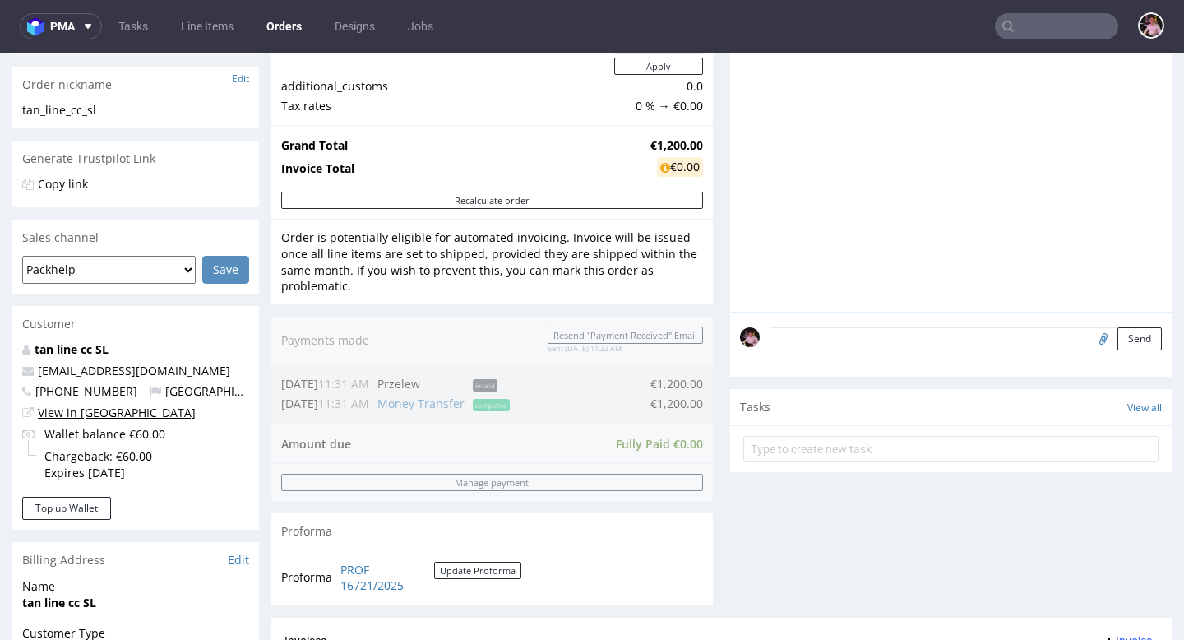
click at [95, 412] on link "View in [GEOGRAPHIC_DATA]" at bounding box center [117, 412] width 158 height 16
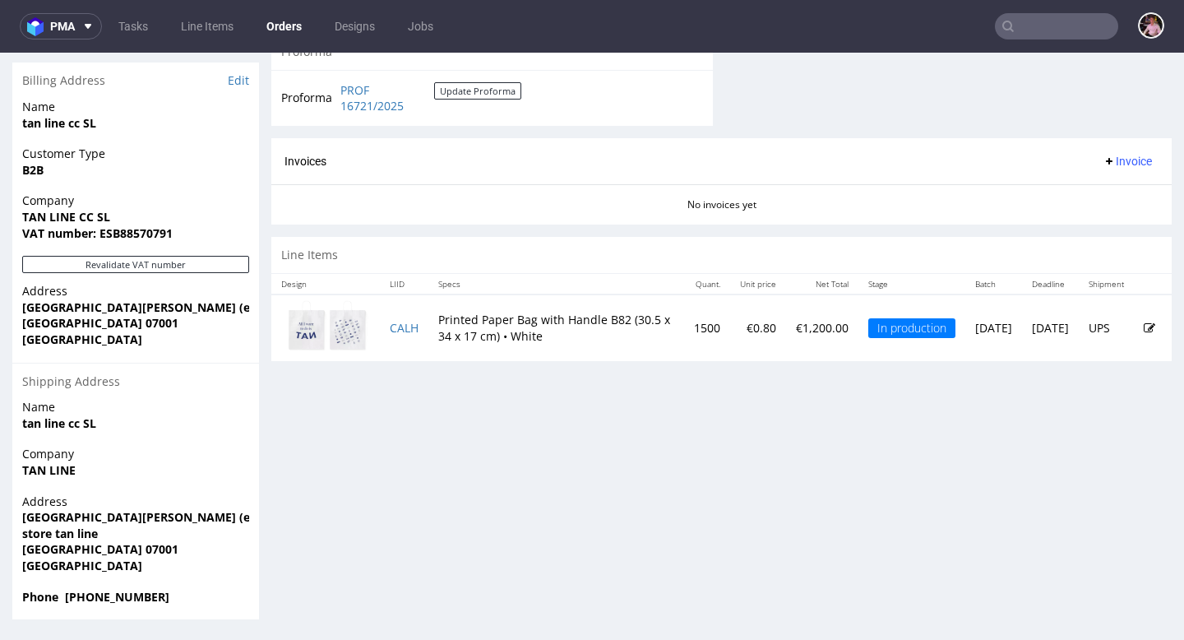
scroll to position [718, 0]
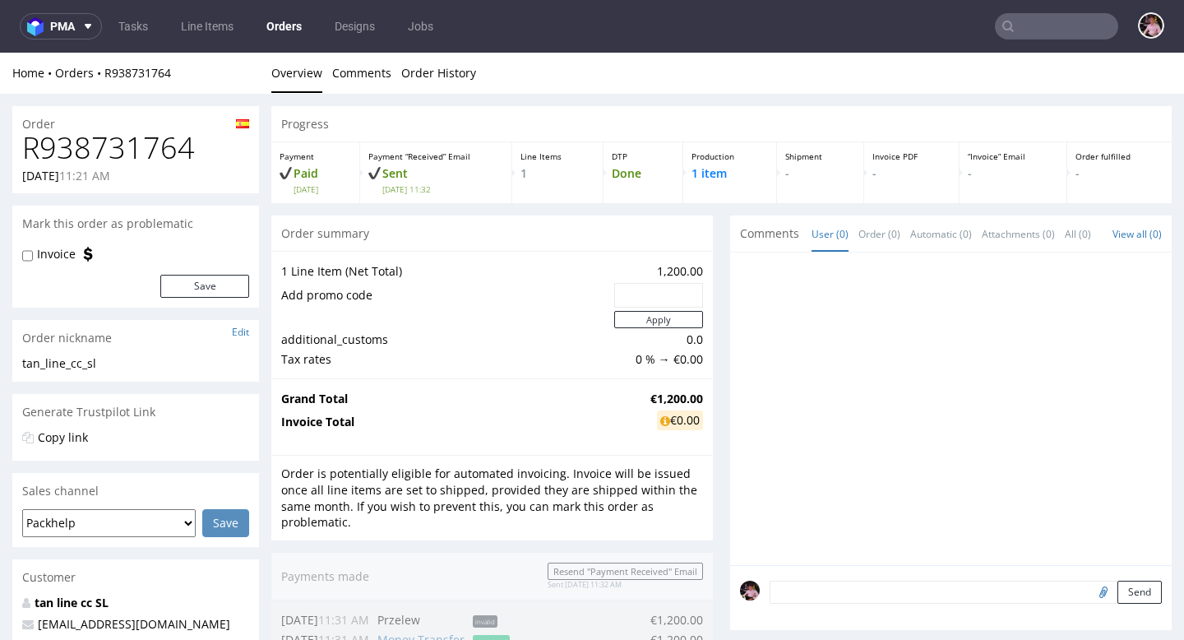
click at [99, 145] on h1 "R938731764" at bounding box center [135, 148] width 227 height 33
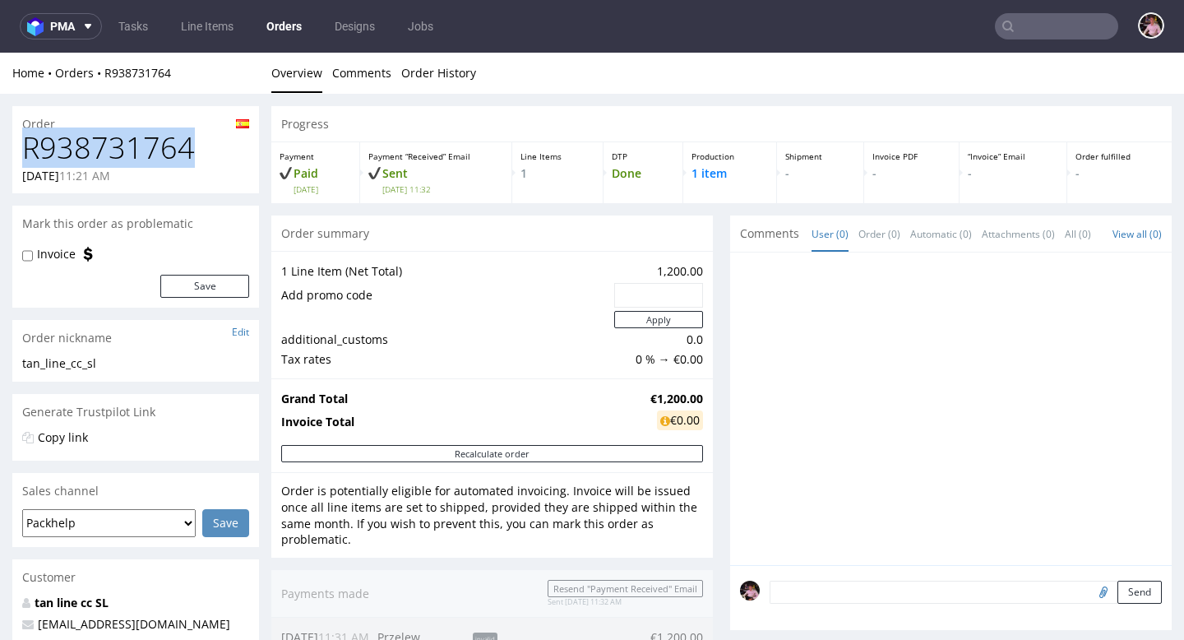
click at [99, 145] on h1 "R938731764" at bounding box center [135, 148] width 227 height 33
copy h1 "R938731764"
